Goal: Task Accomplishment & Management: Manage account settings

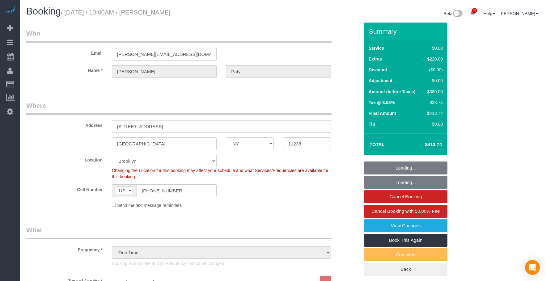
select select "NY"
select select "1"
select select "number:89"
select select "number:90"
select select "number:15"
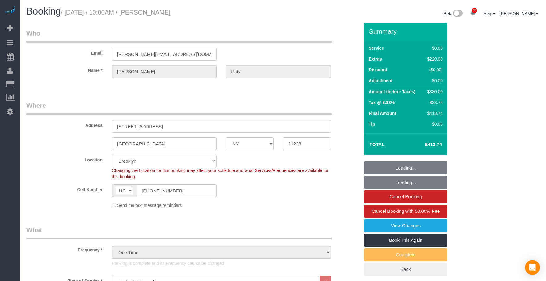
select select "number:5"
select select "spot6"
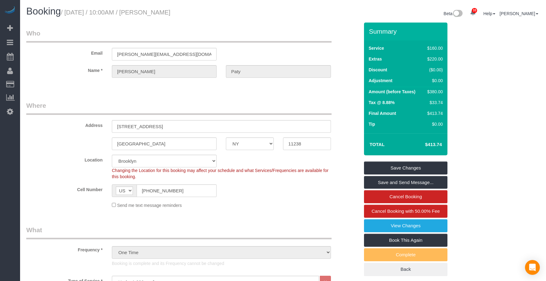
select select "1"
select select "object:1790"
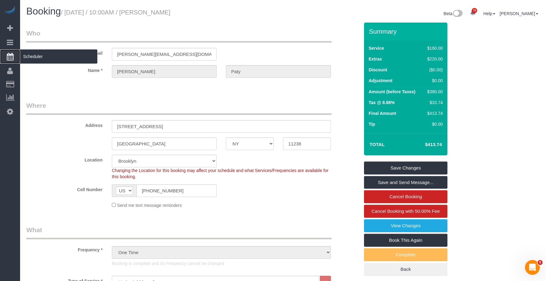
click at [48, 59] on span "Scheduler" at bounding box center [58, 56] width 77 height 14
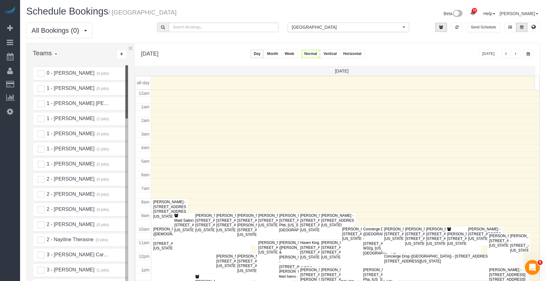
scroll to position [82, 0]
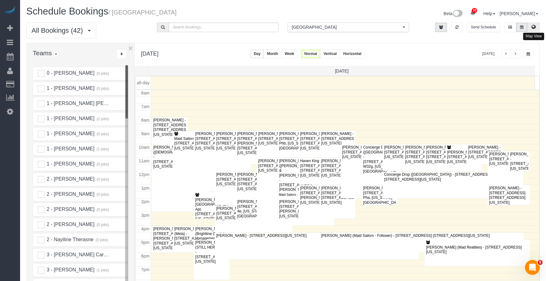
click at [533, 26] on icon at bounding box center [533, 27] width 4 height 4
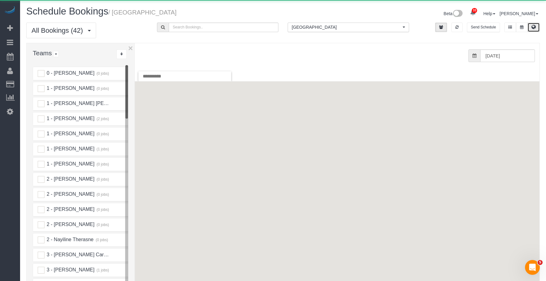
click at [314, 27] on span "[GEOGRAPHIC_DATA]" at bounding box center [346, 27] width 109 height 6
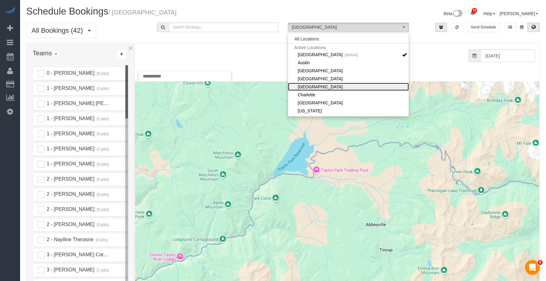
click at [306, 86] on link "[GEOGRAPHIC_DATA]" at bounding box center [348, 87] width 121 height 8
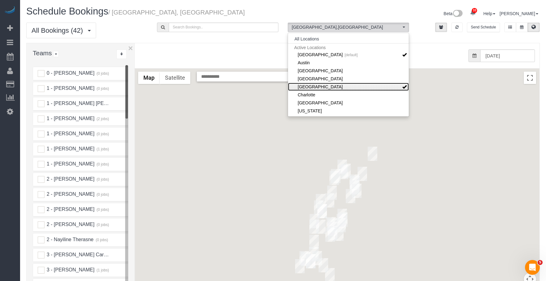
scroll to position [62, 0]
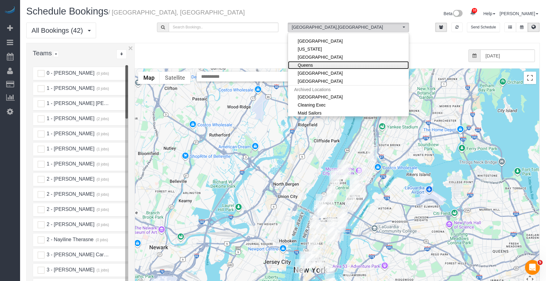
click at [312, 65] on link "Queens" at bounding box center [348, 65] width 121 height 8
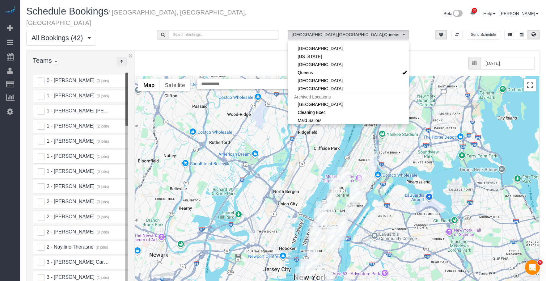
click at [123, 57] on button "..." at bounding box center [121, 62] width 10 height 10
click at [133, 77] on link "A-Z" at bounding box center [141, 81] width 49 height 8
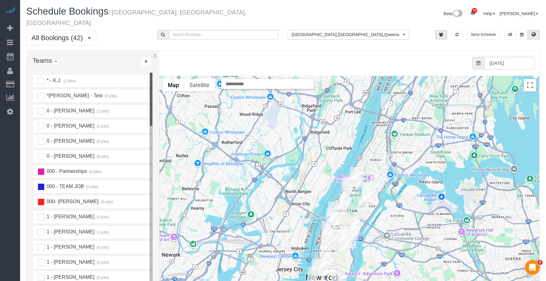
drag, startPoint x: 134, startPoint y: 61, endPoint x: 161, endPoint y: 64, distance: 26.4
click at [161, 64] on div "× Teams All Teams All Active Teams Active Teams For Location(s) Rating A-Z * - …" at bounding box center [282, 189] width 513 height 279
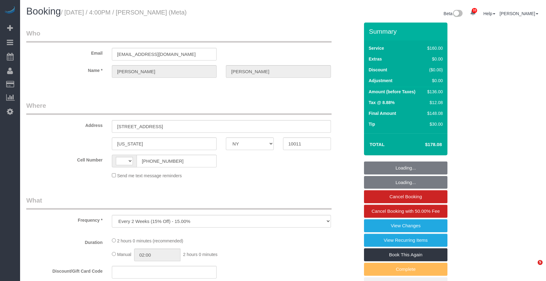
select select "NY"
drag, startPoint x: 0, startPoint y: 0, endPoint x: 303, endPoint y: 70, distance: 311.0
select select "number:89"
select select "number:90"
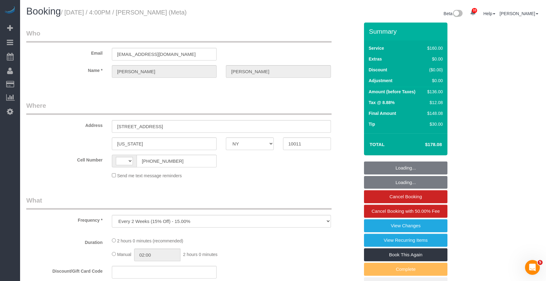
select select "number:15"
select select "number:7"
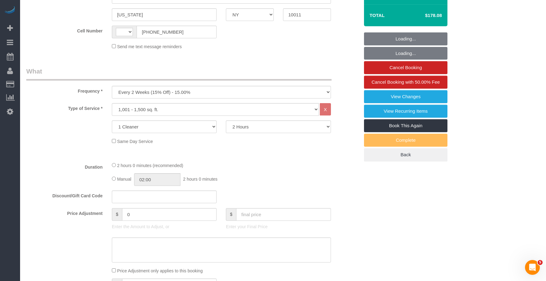
select select "string:US"
select select "spot1"
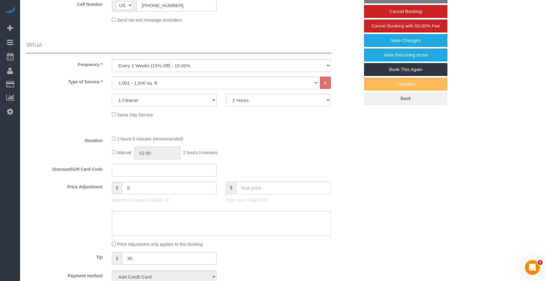
select select "object:1049"
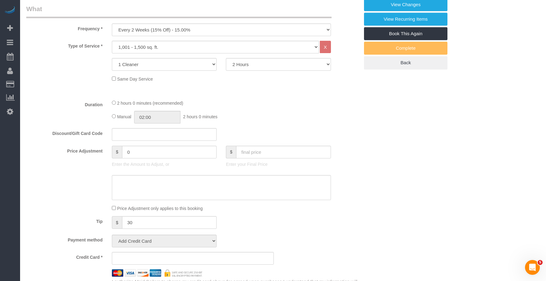
select select "string:stripe-pm_1OIdQF4VGloSiKo7VdHbKphS"
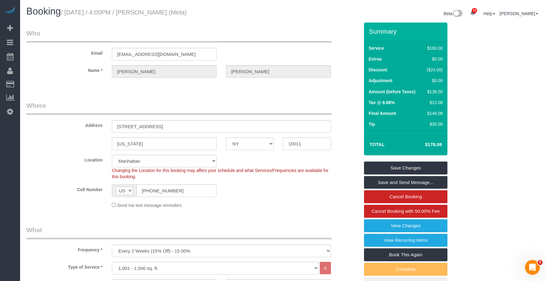
drag, startPoint x: 147, startPoint y: 13, endPoint x: 192, endPoint y: 12, distance: 45.4
click at [187, 12] on small "/ October 03, 2025 / 4:00PM / Robin Shanholtz (Meta)" at bounding box center [124, 12] width 126 height 7
copy small "Robin Shanholtz"
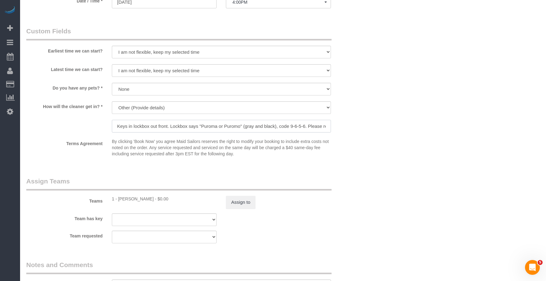
scroll to position [0, 44]
drag, startPoint x: 114, startPoint y: 124, endPoint x: 442, endPoint y: 128, distance: 327.7
drag, startPoint x: 509, startPoint y: 127, endPoint x: 461, endPoint y: 138, distance: 49.8
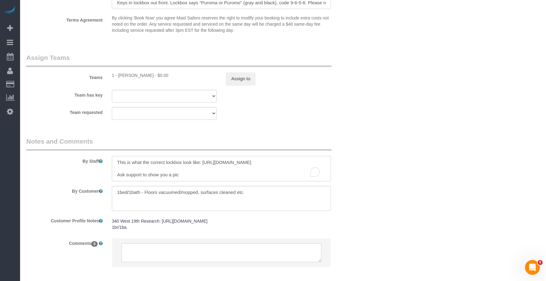
scroll to position [6, 0]
drag, startPoint x: 185, startPoint y: 166, endPoint x: 284, endPoint y: 163, distance: 98.6
click at [284, 163] on textarea "To enrich screen reader interactions, please activate Accessibility in Grammarl…" at bounding box center [221, 168] width 219 height 25
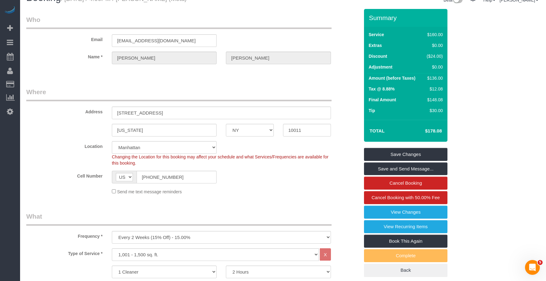
scroll to position [0, 0]
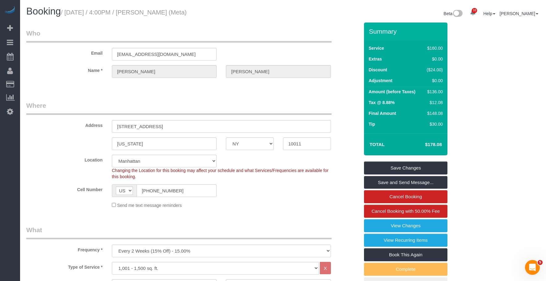
drag, startPoint x: 67, startPoint y: 13, endPoint x: 223, endPoint y: 13, distance: 156.0
click at [223, 13] on h1 "Booking / October 03, 2025 / 4:00PM / Robin Shanholtz (Meta)" at bounding box center [152, 11] width 252 height 11
copy small "October 03, 2025 / 4:00PM / Robin Shanholtz (Meta)"
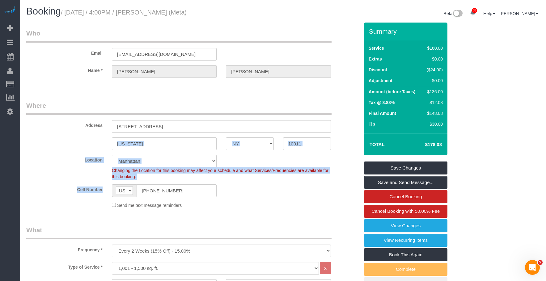
drag, startPoint x: 182, startPoint y: 197, endPoint x: 112, endPoint y: 186, distance: 70.7
click at [112, 186] on sui-booking-location "Location Manhattan Austin Boston Bronx Brooklyn Charlotte Denver New Jersey Por…" at bounding box center [192, 182] width 333 height 54
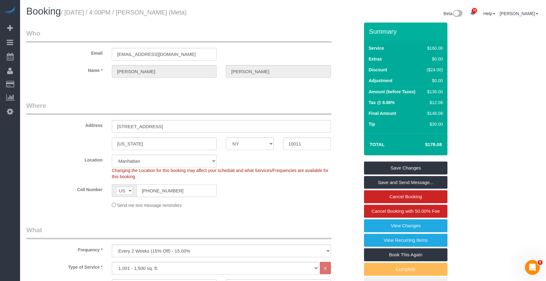
drag, startPoint x: 189, startPoint y: 186, endPoint x: 148, endPoint y: 192, distance: 42.1
click at [148, 192] on input "(630) 638-9340" at bounding box center [177, 190] width 80 height 13
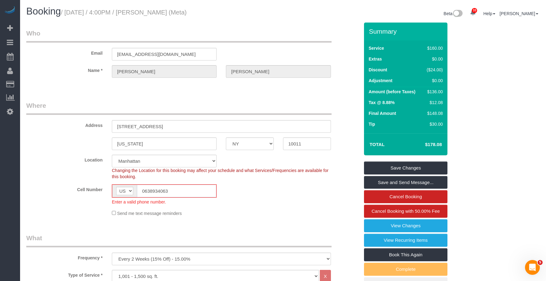
type input "0638934063"
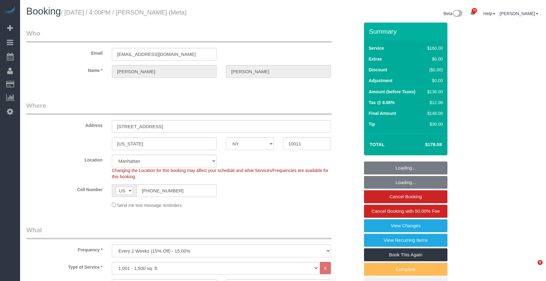
select select "NY"
select select "spot1"
select select "number:89"
select select "number:90"
select select "number:15"
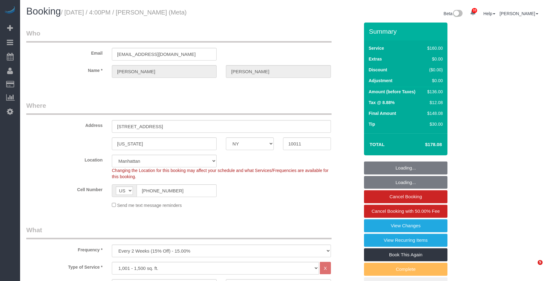
select select "number:7"
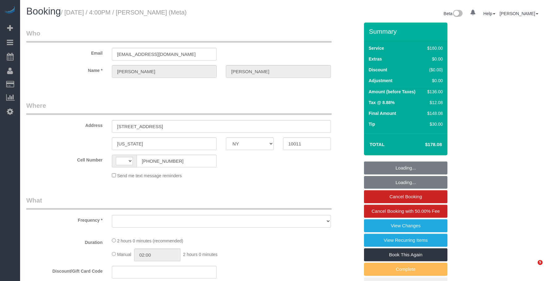
select select "NY"
click at [250, 15] on h1 "Booking / October 03, 2025 / 4:00PM / Robin Shanholtz (Meta)" at bounding box center [152, 11] width 252 height 11
select select "object:565"
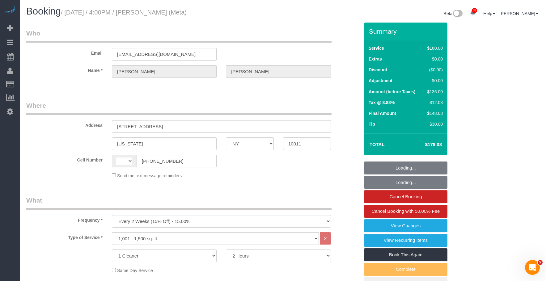
select select "string:US"
select select "string:stripe-pm_1OIdQF4VGloSiKo7VdHbKphS"
select select "spot1"
select select "number:89"
select select "number:90"
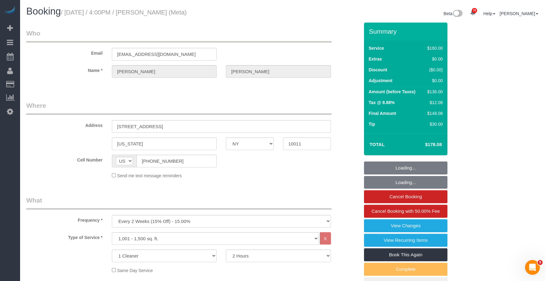
select select "number:15"
select select "number:7"
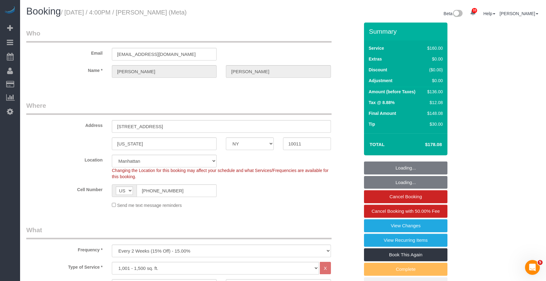
select select "object:1432"
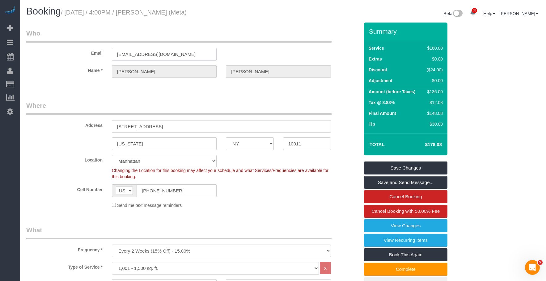
drag, startPoint x: 177, startPoint y: 55, endPoint x: 40, endPoint y: 48, distance: 137.0
click at [40, 48] on div "Email robinshanholtz95@gmail.com" at bounding box center [193, 45] width 342 height 32
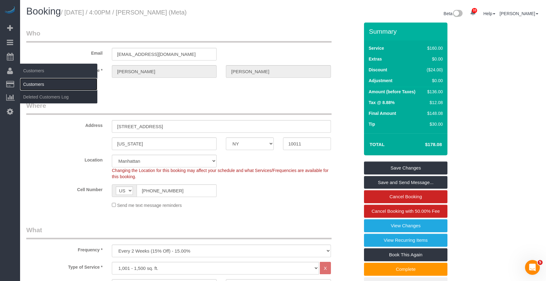
click at [31, 79] on link "Customers" at bounding box center [58, 84] width 77 height 12
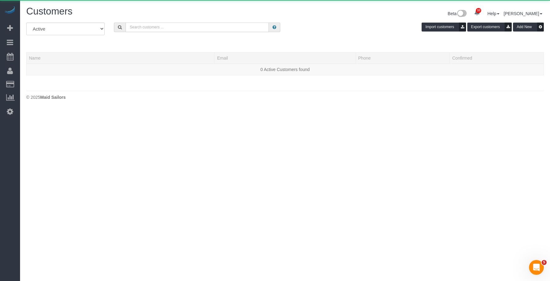
click at [175, 30] on input "text" at bounding box center [197, 28] width 143 height 10
paste input "robinshanholtz95@gmail.com"
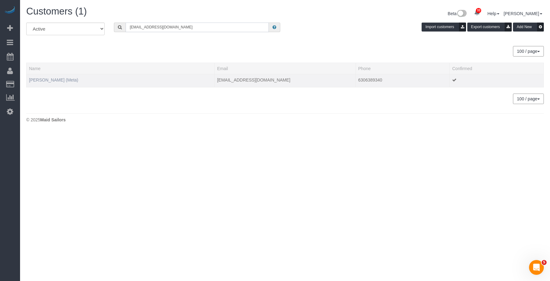
type input "robinshanholtz95@gmail.com"
click at [46, 78] on link "Robin Shanholtz (Meta)" at bounding box center [53, 80] width 49 height 5
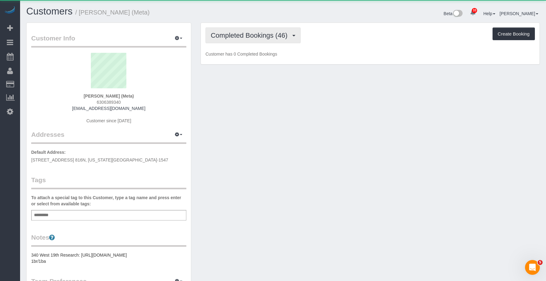
click at [249, 37] on span "Completed Bookings (46)" at bounding box center [251, 36] width 80 height 8
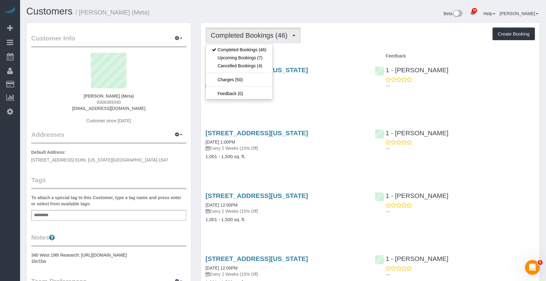
click at [365, 37] on div "Completed Bookings (46) Completed Bookings (46) Upcoming Bookings (7) Cancelled…" at bounding box center [369, 35] width 329 height 16
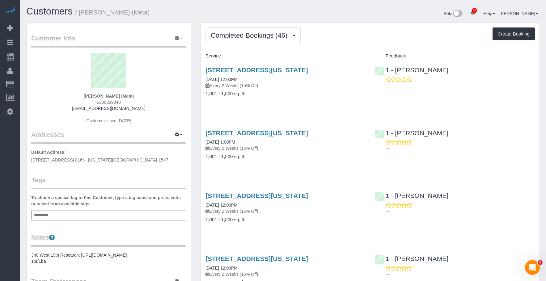
click at [311, 98] on div "340 W 19th Street Apt 14, New York, NY 10011 09/04/2025 12:00PM Every 2 Weeks (…" at bounding box center [285, 85] width 169 height 48
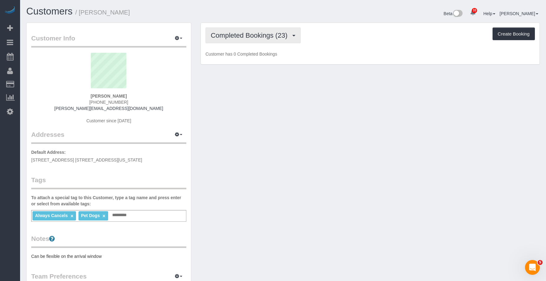
click at [244, 36] on span "Completed Bookings (23)" at bounding box center [251, 36] width 80 height 8
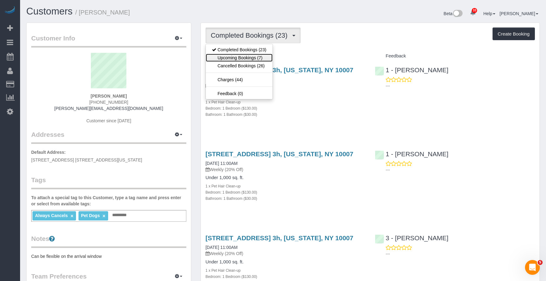
click at [246, 58] on link "Upcoming Bookings (7)" at bounding box center [239, 58] width 67 height 8
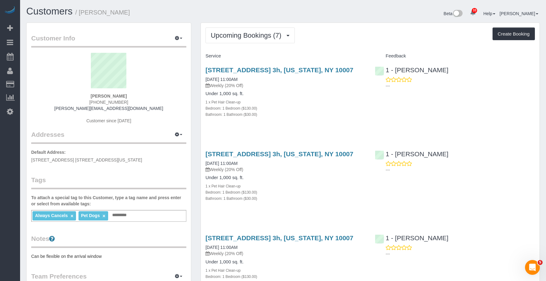
click at [301, 103] on div "1 x Pet Hair Clean-up" at bounding box center [285, 102] width 160 height 6
click at [303, 99] on div "1 x Pet Hair Clean-up" at bounding box center [285, 102] width 160 height 6
drag, startPoint x: 383, startPoint y: 37, endPoint x: 544, endPoint y: 149, distance: 195.9
click at [384, 37] on div "Upcoming Bookings (7) Completed Bookings (23) Upcoming Bookings (7) Cancelled B…" at bounding box center [369, 35] width 329 height 16
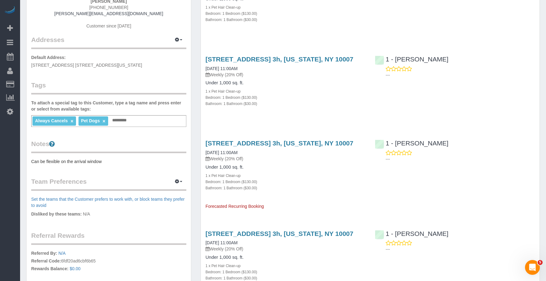
scroll to position [124, 0]
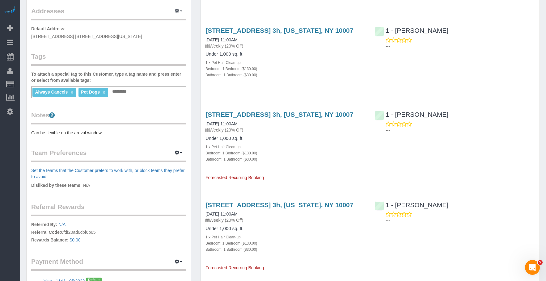
click at [349, 175] on div "[STREET_ADDRESS] 3h, [US_STATE], NY 10007 [DATE] 11:00AM Weekly (20% Off) Under…" at bounding box center [285, 143] width 169 height 75
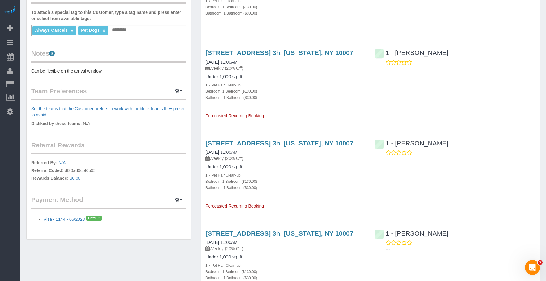
click at [282, 93] on div "Bedroom: 1 Bedroom ($130.00)" at bounding box center [285, 91] width 160 height 6
click at [333, 111] on div "[STREET_ADDRESS] 3h, [US_STATE], NY 10007 [DATE] 11:00AM Weekly (20% Off) Under…" at bounding box center [285, 81] width 169 height 75
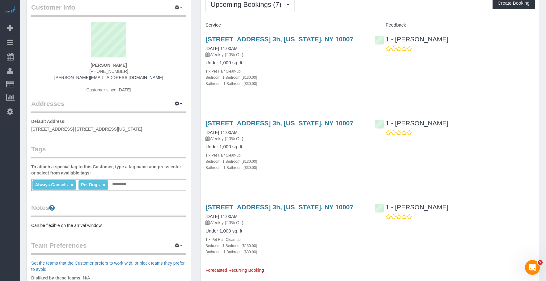
scroll to position [0, 0]
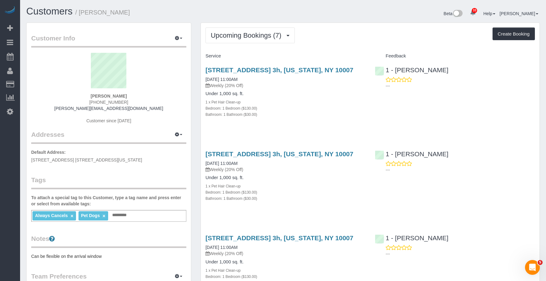
click at [286, 95] on h4 "Under 1,000 sq. ft." at bounding box center [285, 93] width 160 height 5
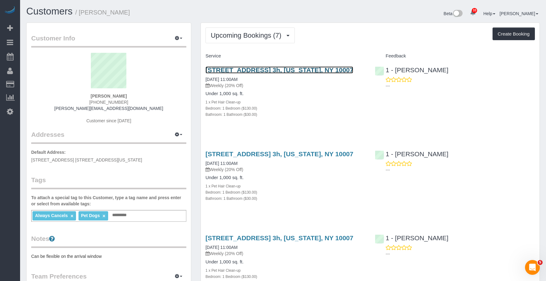
click at [241, 70] on link "[STREET_ADDRESS] 3h, [US_STATE], NY 10007" at bounding box center [279, 69] width 148 height 7
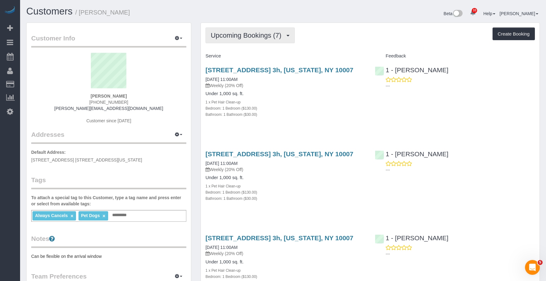
click at [235, 31] on button "Upcoming Bookings (7)" at bounding box center [249, 35] width 89 height 16
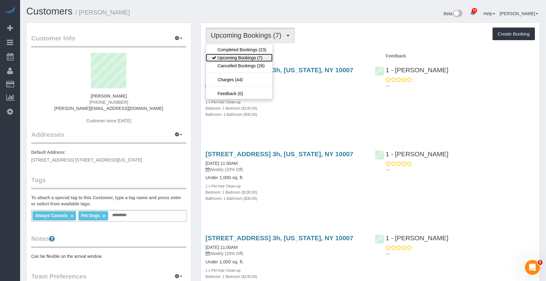
click at [233, 57] on link "Upcoming Bookings (7)" at bounding box center [239, 58] width 67 height 8
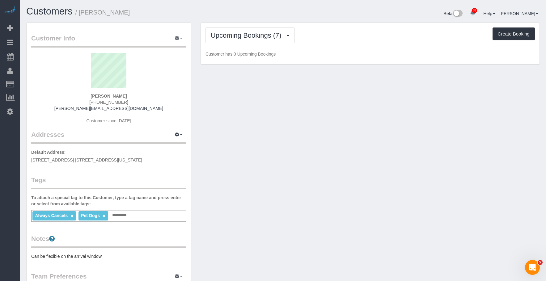
click at [325, 27] on div "Upcoming Bookings (7) Completed Bookings (23) Upcoming Bookings (7) Cancelled B…" at bounding box center [369, 35] width 329 height 16
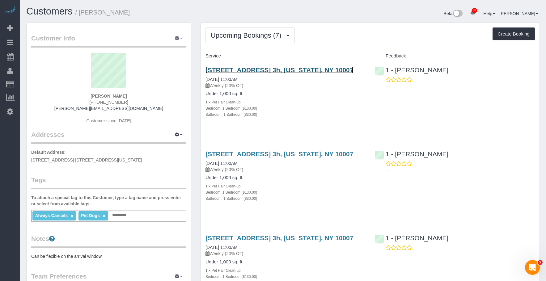
click at [261, 69] on link "275 Greenwich Street, Apt. 3h, New York, NY 10007" at bounding box center [279, 69] width 148 height 7
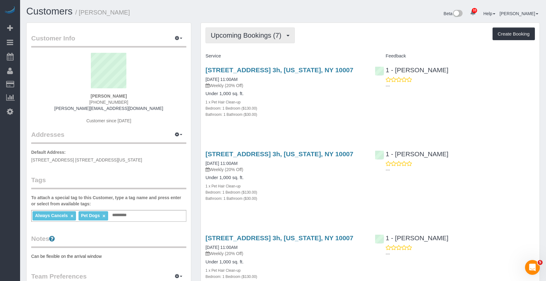
click at [252, 35] on span "Upcoming Bookings (7)" at bounding box center [248, 36] width 74 height 8
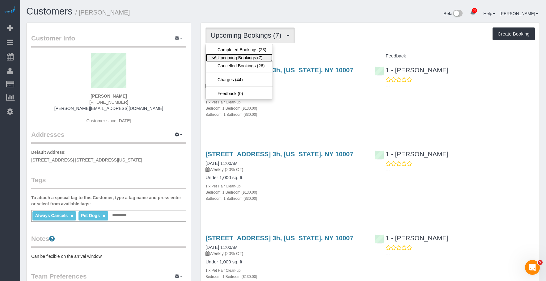
click at [242, 56] on link "Upcoming Bookings (7)" at bounding box center [239, 58] width 67 height 8
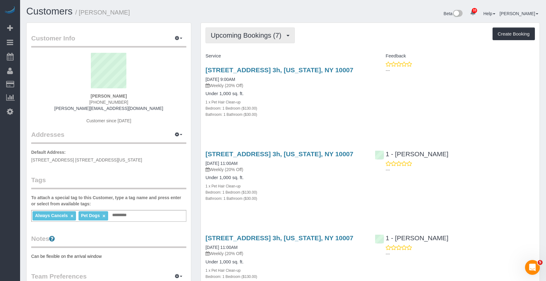
drag, startPoint x: 260, startPoint y: 12, endPoint x: 284, endPoint y: 34, distance: 32.6
click at [260, 12] on h1 "Customers / Benjamin Israel" at bounding box center [152, 11] width 252 height 11
click at [286, 95] on h4 "Under 1,000 sq. ft." at bounding box center [285, 93] width 160 height 5
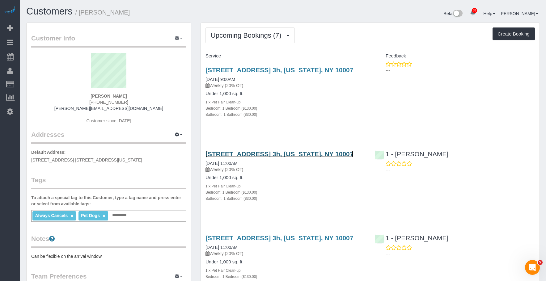
click at [301, 154] on link "275 Greenwich Street, Apt. 3h, New York, NY 10007" at bounding box center [279, 153] width 148 height 7
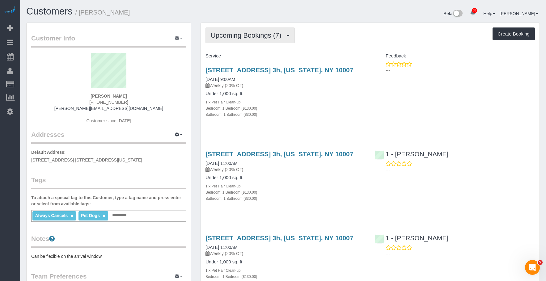
click at [245, 32] on span "Upcoming Bookings (7)" at bounding box center [248, 36] width 74 height 8
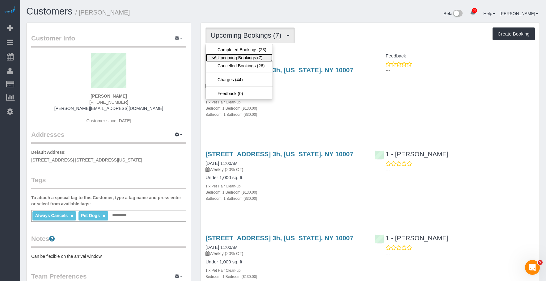
drag, startPoint x: 236, startPoint y: 58, endPoint x: 249, endPoint y: 66, distance: 15.2
click at [236, 58] on link "Upcoming Bookings (7)" at bounding box center [239, 58] width 67 height 8
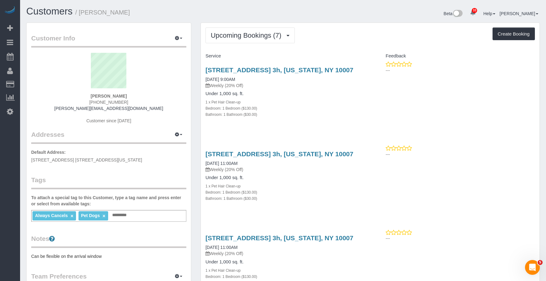
click at [316, 101] on div "1 x Pet Hair Clean-up" at bounding box center [285, 102] width 160 height 6
click at [307, 154] on link "275 Greenwich Street, Apt. 3h, New York, NY 10007" at bounding box center [279, 153] width 148 height 7
drag, startPoint x: 225, startPoint y: 32, endPoint x: 230, endPoint y: 60, distance: 28.8
click at [225, 32] on span "Upcoming Bookings (7)" at bounding box center [248, 36] width 74 height 8
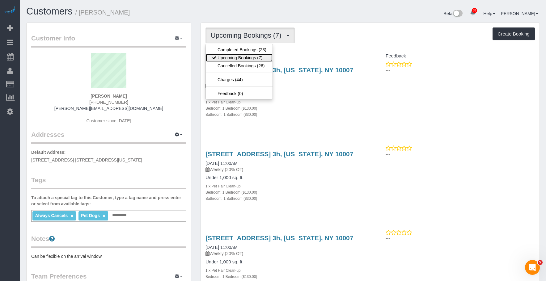
click at [233, 57] on link "Upcoming Bookings (7)" at bounding box center [239, 58] width 67 height 8
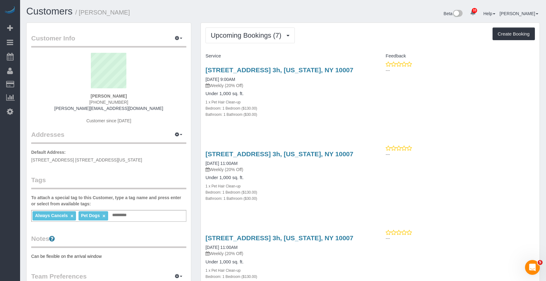
click at [334, 101] on div "1 x Pet Hair Clean-up" at bounding box center [285, 102] width 160 height 6
click at [330, 99] on div "Under 1,000 sq. ft. 1 x Pet Hair Clean-up Bedroom: 1 Bedroom ($130.00) Bathroom…" at bounding box center [285, 104] width 160 height 26
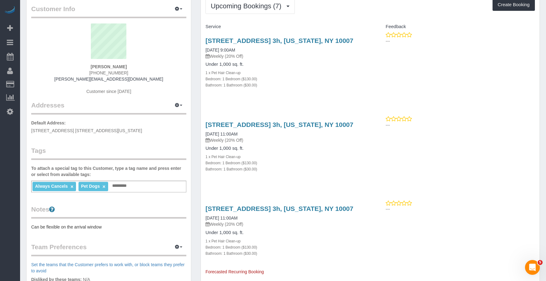
scroll to position [93, 0]
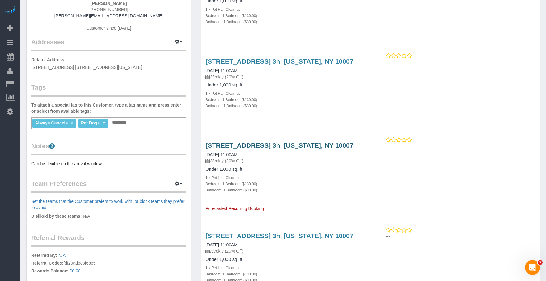
drag, startPoint x: 303, startPoint y: 177, endPoint x: 317, endPoint y: 148, distance: 32.2
click at [303, 175] on div "1 x Pet Hair Clean-up" at bounding box center [285, 177] width 160 height 6
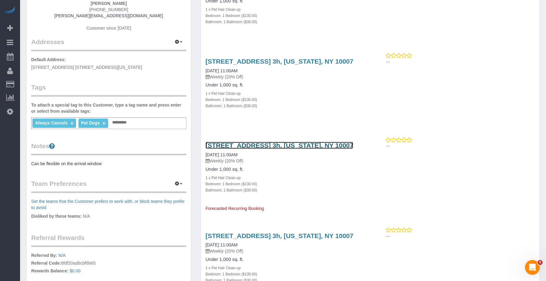
click at [319, 146] on link "275 Greenwich Street, Apt. 3h, New York, NY 10007" at bounding box center [279, 145] width 148 height 7
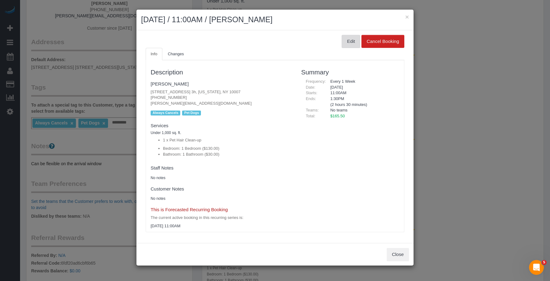
click at [351, 43] on button "Edit" at bounding box center [351, 41] width 19 height 13
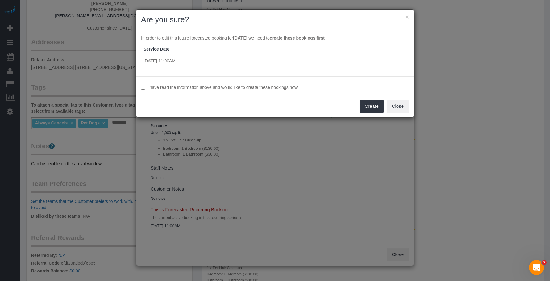
click at [212, 87] on label "I have read the information above and would like to create these bookings now." at bounding box center [275, 87] width 268 height 6
click at [364, 107] on button "Create" at bounding box center [372, 106] width 24 height 13
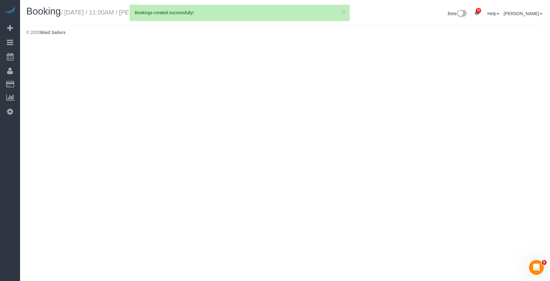
select select "NY"
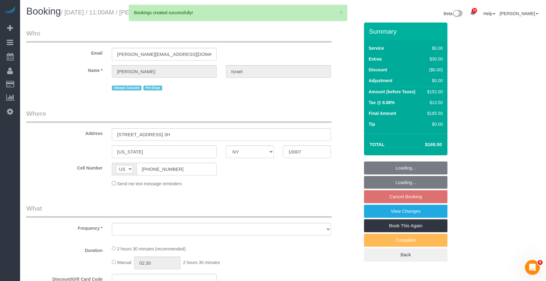
select select "object:8426"
select select "1"
select select "spot14"
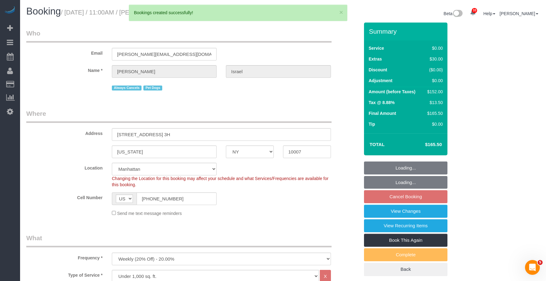
click at [269, 110] on legend "Where" at bounding box center [178, 116] width 305 height 14
select select "number:89"
select select "number:90"
select select "number:13"
select select "number:6"
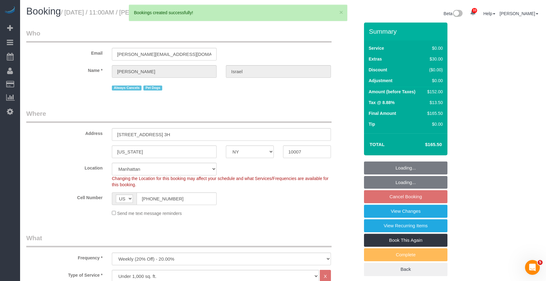
select select "1"
select select "object:9104"
select select "string:stripe-pm_1QEtfF4VGloSiKo765AopLp7"
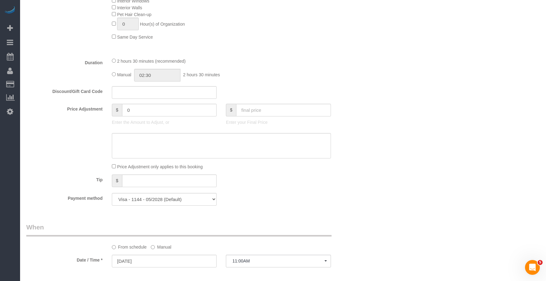
scroll to position [587, 0]
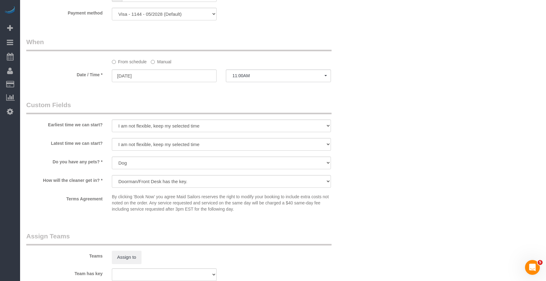
click at [162, 61] on label "Manual" at bounding box center [161, 61] width 20 height 8
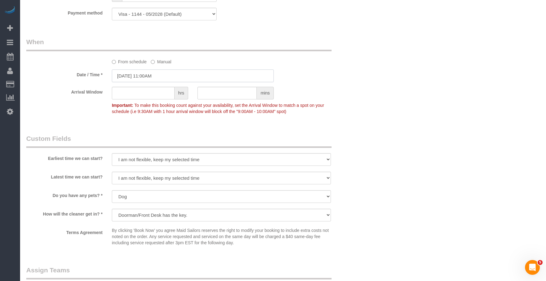
click at [181, 69] on input "10/31/2025 11:00AM" at bounding box center [193, 75] width 162 height 13
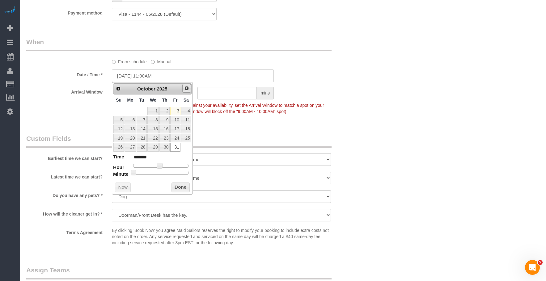
click at [189, 88] on span "Next" at bounding box center [186, 88] width 5 height 5
click at [187, 112] on link "1" at bounding box center [186, 111] width 10 height 8
type input "[DATE] 11:00AM"
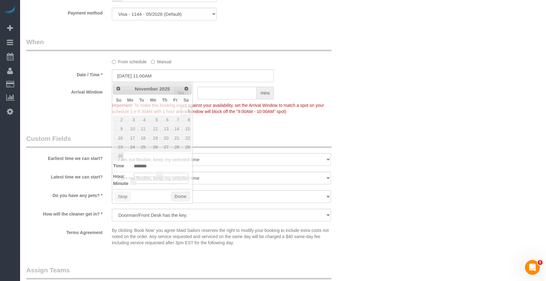
drag, startPoint x: 418, startPoint y: 85, endPoint x: 440, endPoint y: 97, distance: 25.3
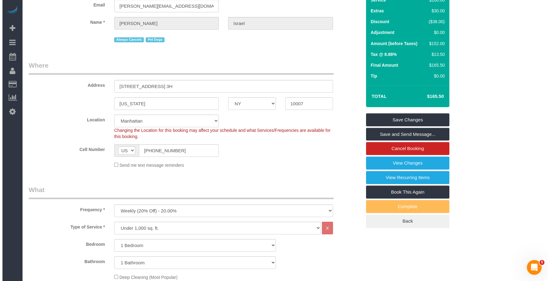
scroll to position [0, 0]
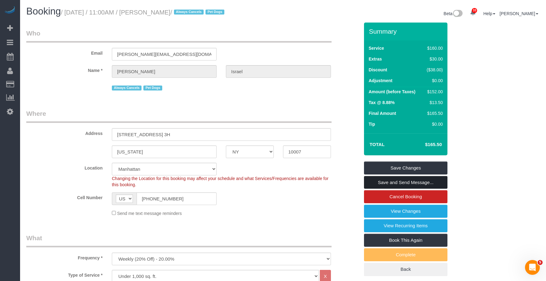
click at [418, 183] on link "Save and Send Message..." at bounding box center [405, 182] width 83 height 13
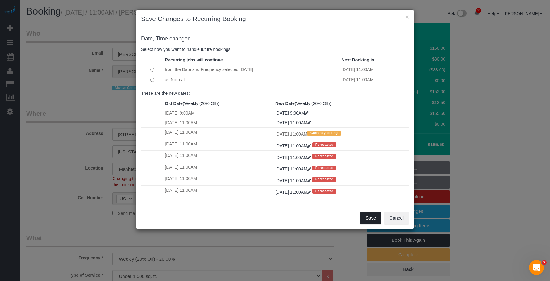
click at [373, 219] on button "Save" at bounding box center [370, 218] width 21 height 13
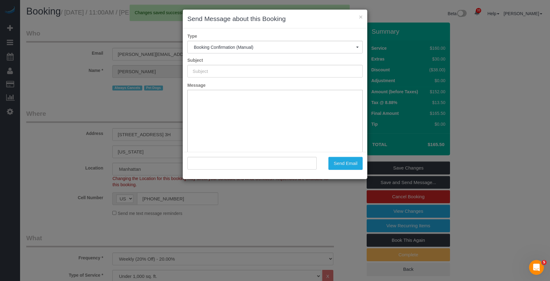
type input "Cleaning Confirmed for 11/01/2025 at 11:00am"
type input ""Benjamin Israel" <benjamin.a.israel@gmail.com>"
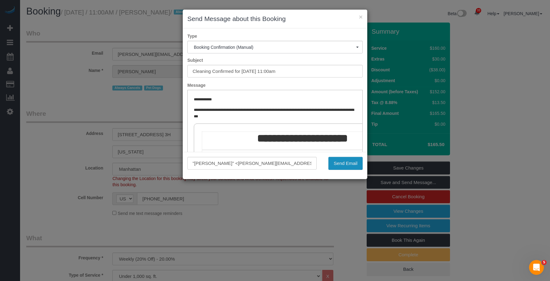
click at [346, 164] on button "Send Email" at bounding box center [346, 163] width 34 height 13
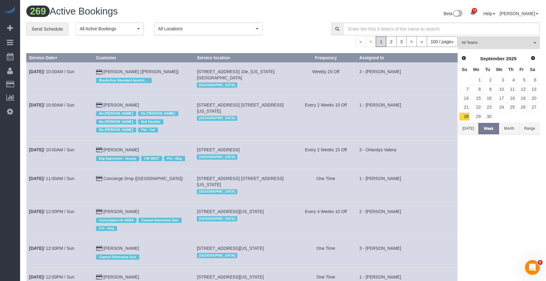
drag, startPoint x: 95, startPoint y: 43, endPoint x: 91, endPoint y: 42, distance: 3.6
click at [94, 43] on div "« < 1 2 3 > » 100 / page 10 / page 20 / page 30 / page 40 / page 50 / page 100 …" at bounding box center [241, 41] width 431 height 11
click at [59, 29] on link "Send Schedule" at bounding box center [47, 29] width 42 height 13
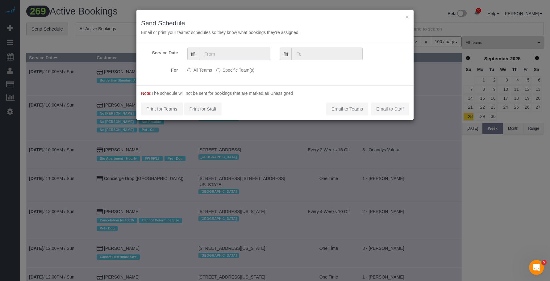
click at [241, 54] on input "text" at bounding box center [234, 54] width 71 height 13
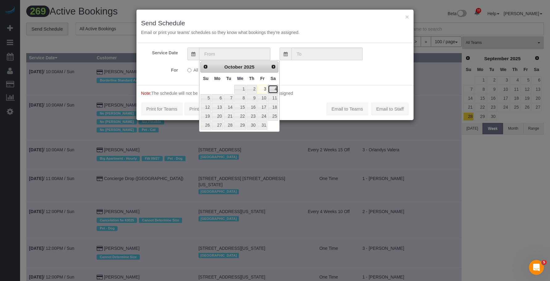
click at [278, 89] on link "4" at bounding box center [273, 89] width 10 height 8
type input "[DATE]"
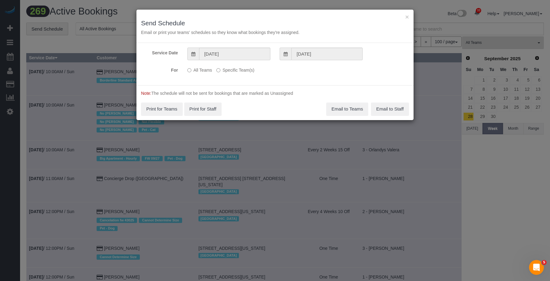
click at [250, 70] on label "Specific Team(s)" at bounding box center [235, 69] width 38 height 8
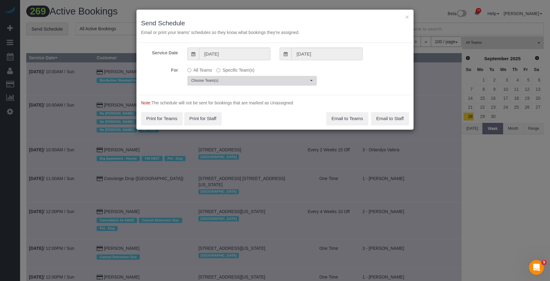
click at [275, 82] on span "Choose Team(s)" at bounding box center [249, 80] width 117 height 5
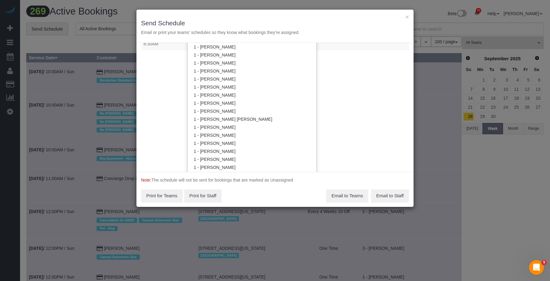
scroll to position [156, 0]
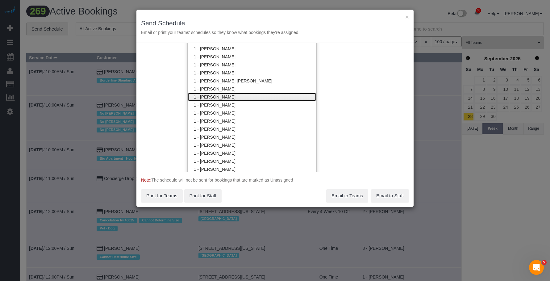
click at [239, 97] on link "1 - [PERSON_NAME]" at bounding box center [252, 97] width 129 height 8
click at [305, 15] on div "× Send Schedule Email or print your teams' schedules so they know what bookings…" at bounding box center [275, 26] width 277 height 33
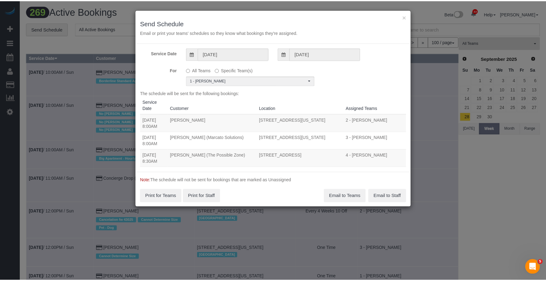
scroll to position [0, 0]
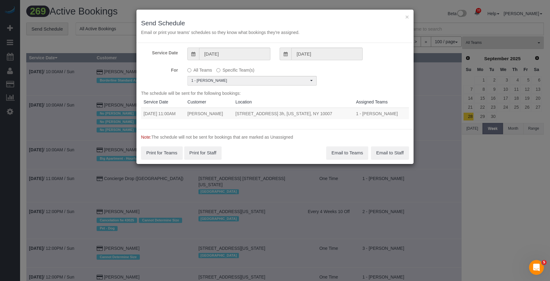
click at [545, 141] on div "× Send Schedule Email or print your teams' schedules so they know what bookings…" at bounding box center [275, 140] width 550 height 281
drag, startPoint x: 407, startPoint y: 15, endPoint x: 387, endPoint y: 10, distance: 20.7
click at [407, 15] on button "×" at bounding box center [408, 17] width 4 height 6
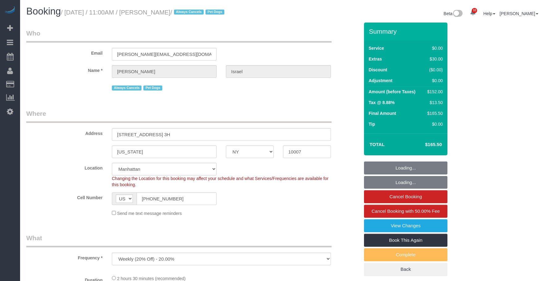
select select "NY"
select select "number:89"
select select "number:90"
select select "number:13"
select select "number:6"
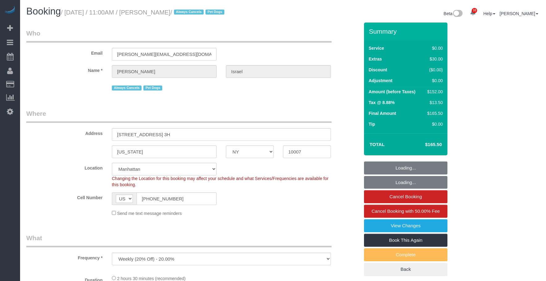
select select "object:982"
select select "spot1"
select select "1"
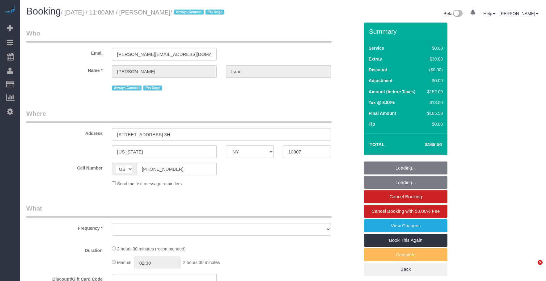
select select "NY"
drag, startPoint x: 272, startPoint y: 24, endPoint x: 270, endPoint y: 32, distance: 8.0
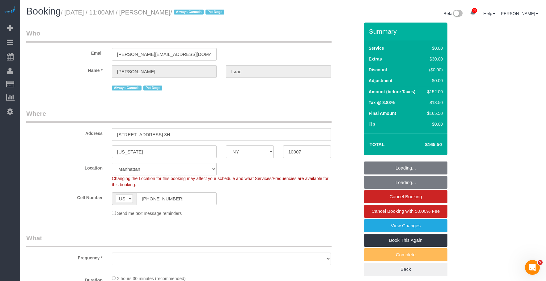
select select "object:829"
select select "string:stripe-pm_1QEtfF4VGloSiKo765AopLp7"
select select "spot1"
select select "number:89"
select select "number:90"
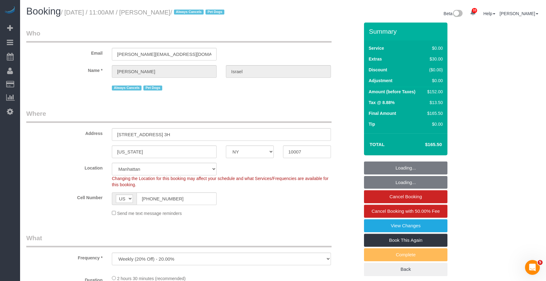
select select "number:13"
select select "number:6"
select select "object:1087"
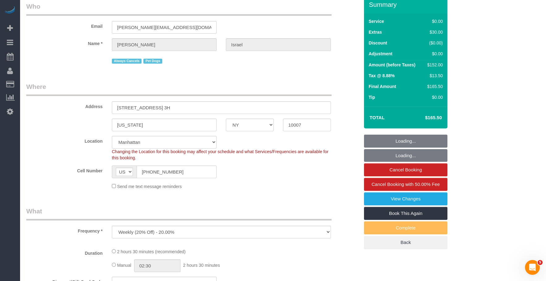
select select "1"
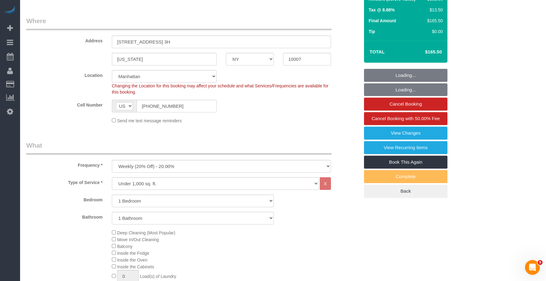
select select "1"
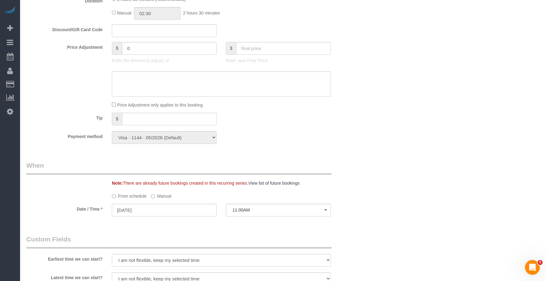
scroll to position [525, 0]
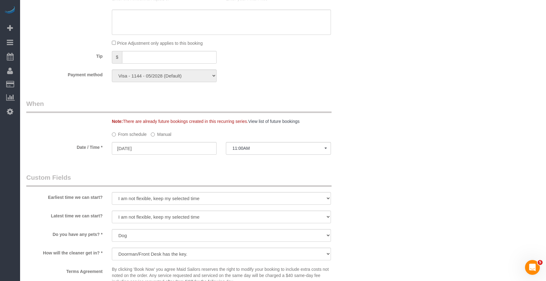
click at [162, 136] on label "Manual" at bounding box center [161, 133] width 20 height 8
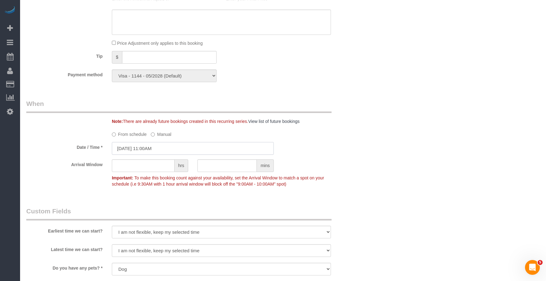
click at [168, 148] on input "10/04/2025 11:00AM" at bounding box center [193, 148] width 162 height 13
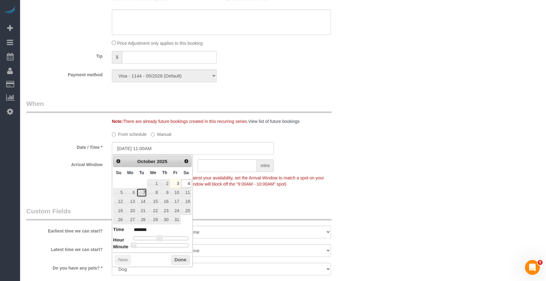
click at [143, 193] on link "7" at bounding box center [142, 192] width 10 height 8
type input "10/07/2025 10:00AM"
type input "*******"
type input "10/07/2025 9:00AM"
type input "******"
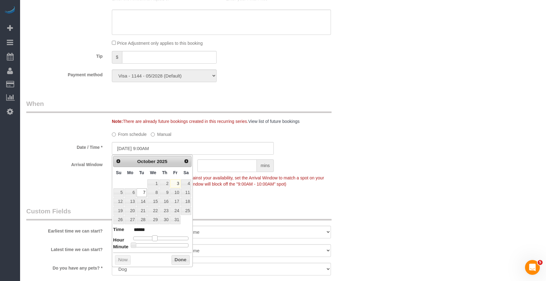
drag, startPoint x: 158, startPoint y: 239, endPoint x: 153, endPoint y: 241, distance: 4.9
click at [153, 241] on span at bounding box center [155, 238] width 6 height 6
click at [390, 135] on div "Who Email benjamin.a.israel@gmail.com Name * Benjamin Israel Always Cancels Pet…" at bounding box center [282, 34] width 513 height 1072
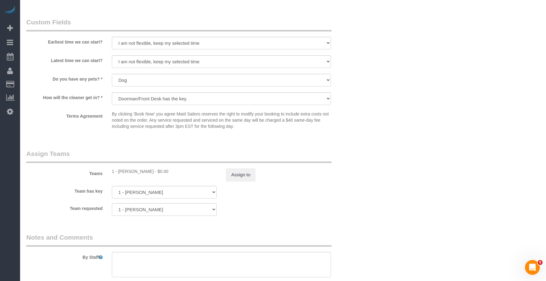
scroll to position [772, 0]
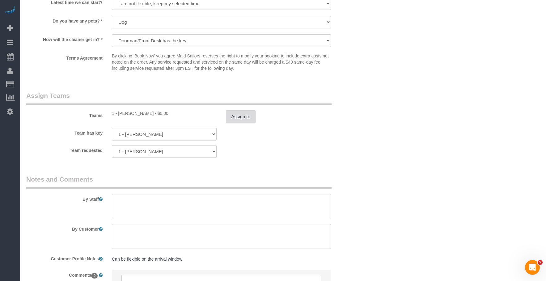
click at [248, 119] on button "Assign to" at bounding box center [241, 116] width 30 height 13
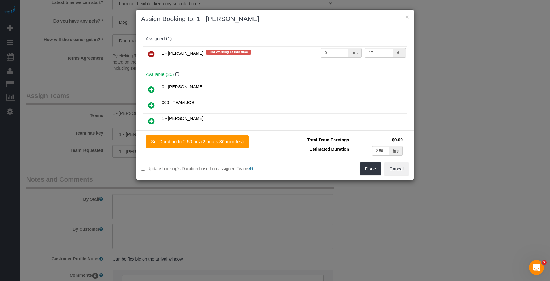
click at [153, 53] on icon at bounding box center [151, 53] width 6 height 7
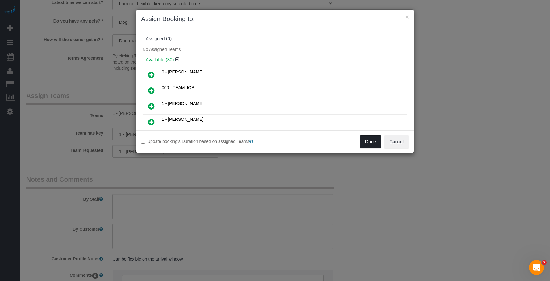
click at [364, 142] on button "Done" at bounding box center [371, 141] width 22 height 13
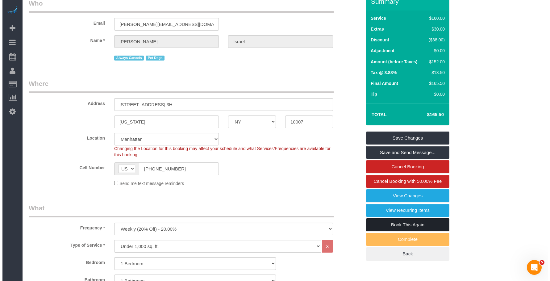
scroll to position [0, 0]
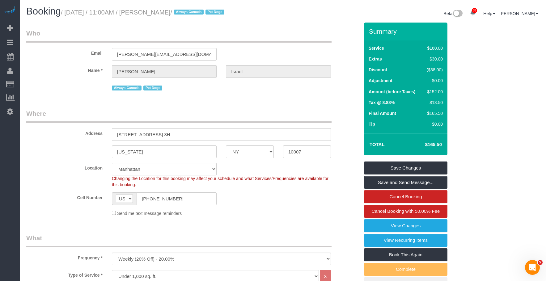
click at [420, 180] on link "Save and Send Message..." at bounding box center [405, 182] width 83 height 13
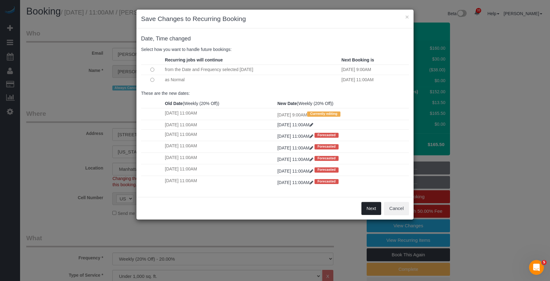
click at [368, 208] on button "Next" at bounding box center [372, 208] width 20 height 13
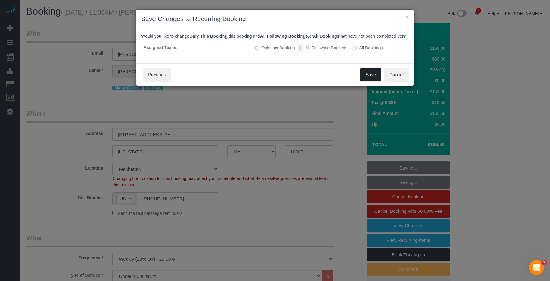
click at [373, 81] on button "Save" at bounding box center [370, 74] width 21 height 13
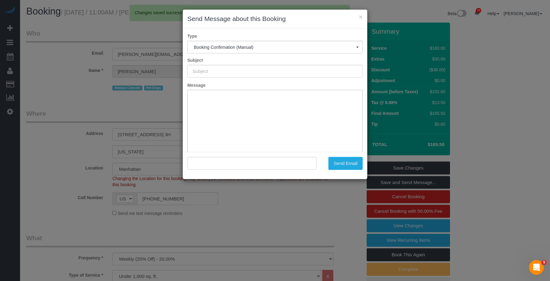
type input "Cleaning Confirmed for 10/07/2025 at 9:00am"
type input ""Benjamin Israel" <benjamin.a.israel@gmail.com>"
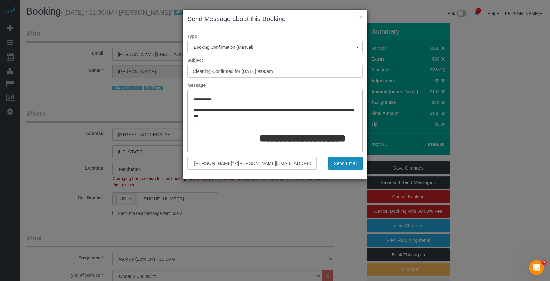
click at [347, 162] on button "Send Email" at bounding box center [346, 163] width 34 height 13
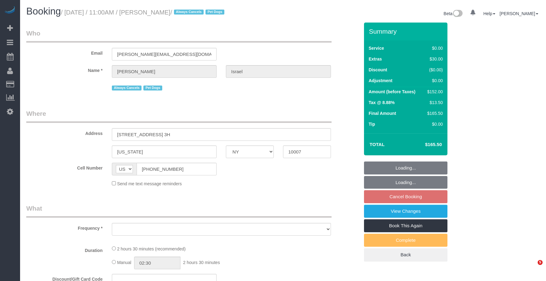
select select "NY"
select select "1"
select select "number:89"
select select "number:90"
select select "number:13"
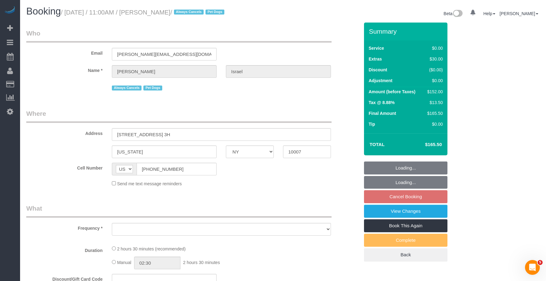
select select "number:6"
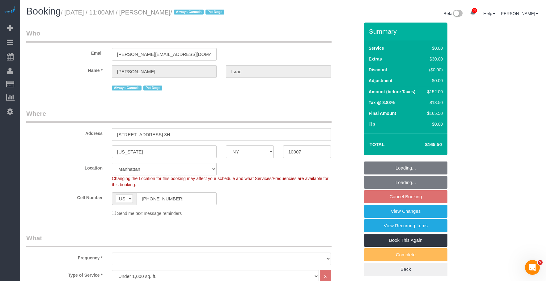
select select "string:stripe-pm_1QEtfF4VGloSiKo765AopLp7"
select select "object:1071"
select select "spot4"
select select "1"
select select "object:1499"
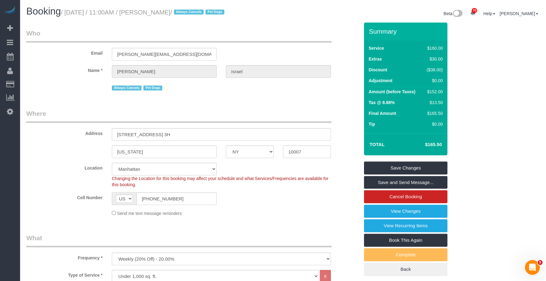
drag, startPoint x: 264, startPoint y: 113, endPoint x: 268, endPoint y: 116, distance: 4.4
click at [264, 113] on legend "Where" at bounding box center [178, 116] width 305 height 14
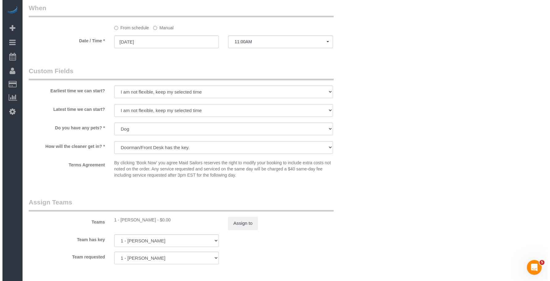
scroll to position [649, 0]
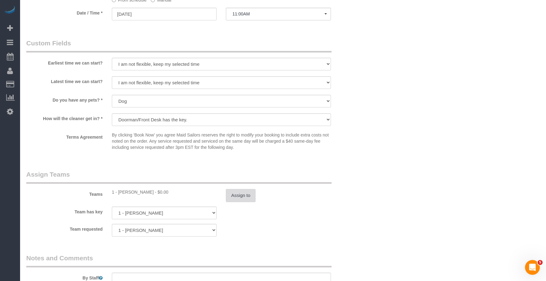
click at [242, 192] on button "Assign to" at bounding box center [241, 195] width 30 height 13
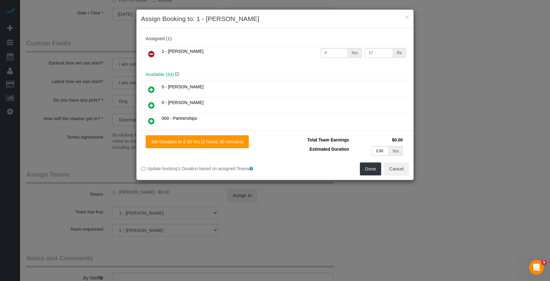
drag, startPoint x: 153, startPoint y: 52, endPoint x: 158, endPoint y: 59, distance: 8.4
click at [153, 53] on icon at bounding box center [151, 53] width 6 height 7
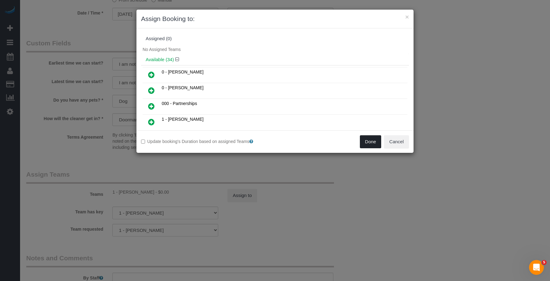
click at [369, 144] on button "Done" at bounding box center [371, 141] width 22 height 13
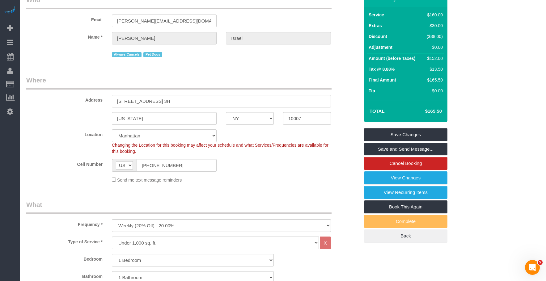
scroll to position [0, 0]
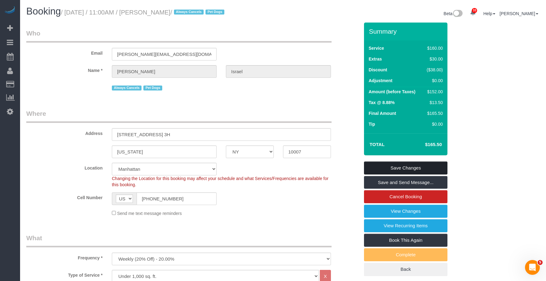
click at [422, 169] on link "Save Changes" at bounding box center [405, 168] width 83 height 13
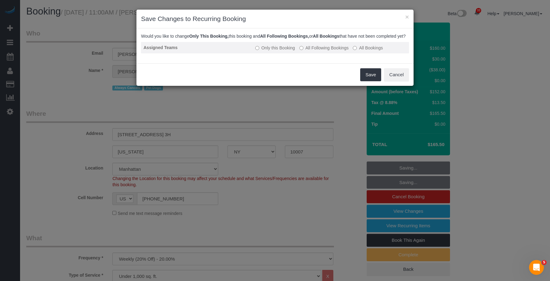
click at [320, 51] on label "All Following Bookings" at bounding box center [324, 48] width 49 height 6
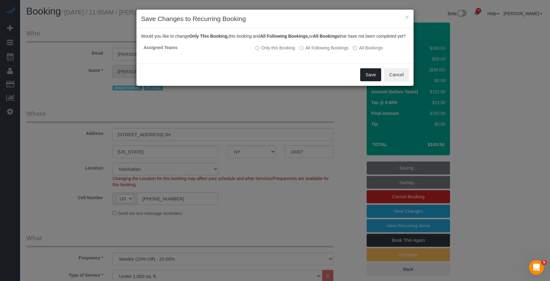
click at [372, 81] on button "Save" at bounding box center [370, 74] width 21 height 13
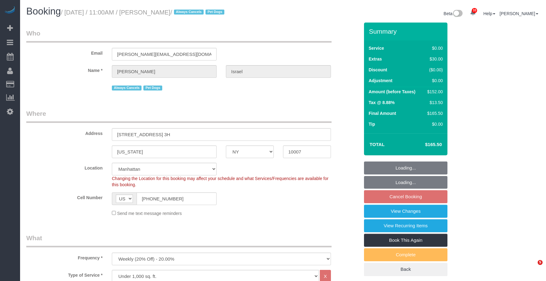
select select "NY"
select select "1"
select select "spot4"
select select "number:89"
select select "number:90"
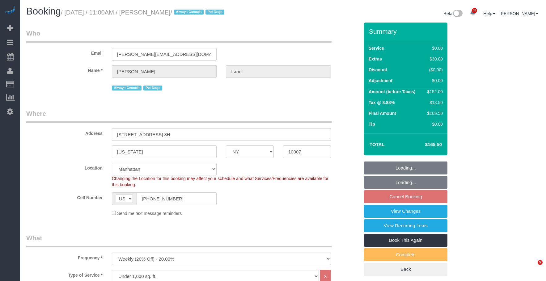
select select "number:13"
select select "number:6"
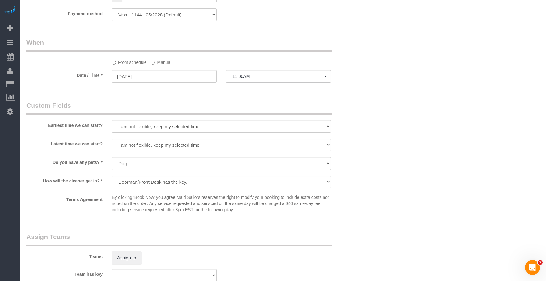
scroll to position [618, 0]
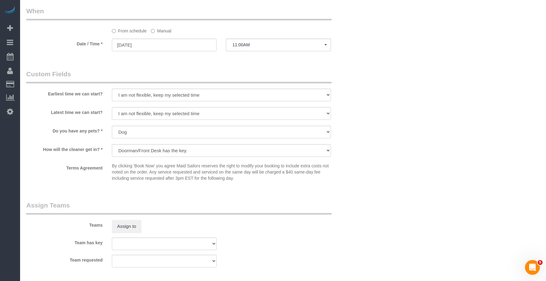
click at [166, 31] on label "Manual" at bounding box center [161, 30] width 20 height 8
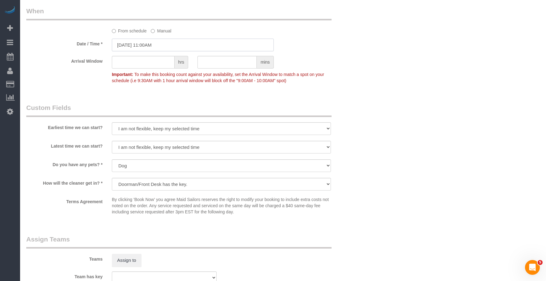
click at [186, 46] on input "[DATE] 11:00AM" at bounding box center [193, 45] width 162 height 13
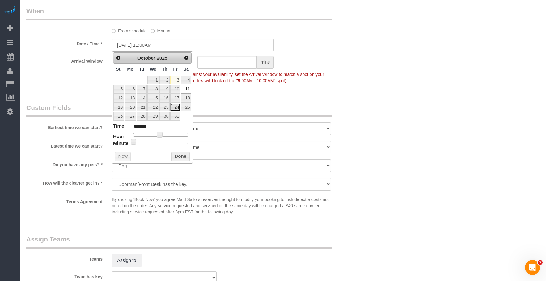
click at [176, 107] on link "24" at bounding box center [175, 107] width 10 height 8
type input "[DATE] 11:00AM"
click at [359, 123] on div "Earliest time we can start? I am not flexible, keep my selected time 8:00 AM 9:…" at bounding box center [193, 119] width 342 height 33
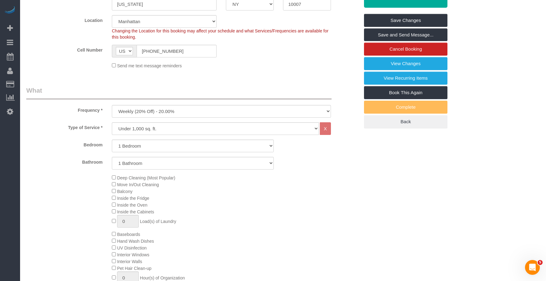
scroll to position [93, 0]
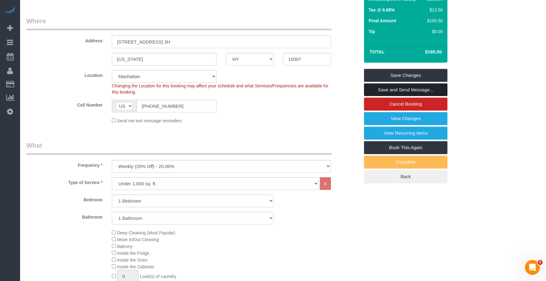
click at [424, 88] on link "Save and Send Message..." at bounding box center [405, 89] width 83 height 13
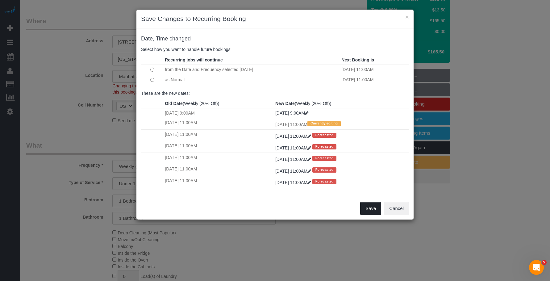
click at [369, 208] on button "Save" at bounding box center [370, 208] width 21 height 13
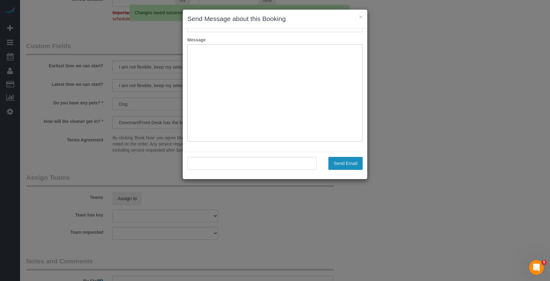
scroll to position [45, 0]
type input "Cleaning Confirmed for [DATE] 11:00am"
type input ""[PERSON_NAME]" <[PERSON_NAME][EMAIL_ADDRESS][DOMAIN_NAME]>"
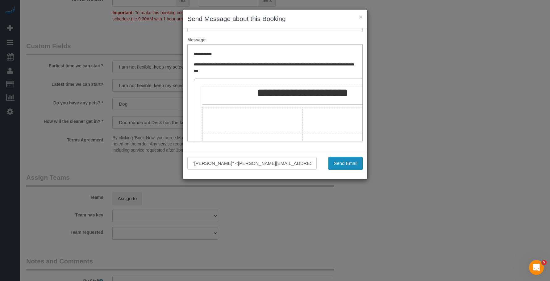
click at [347, 163] on button "Send Email" at bounding box center [346, 163] width 34 height 13
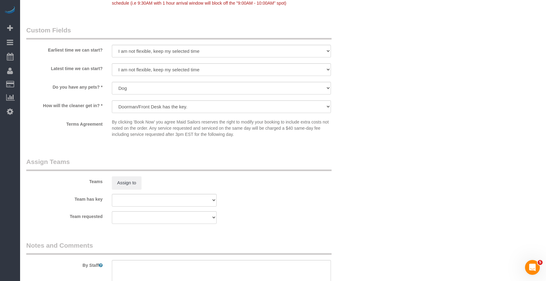
scroll to position [775, 0]
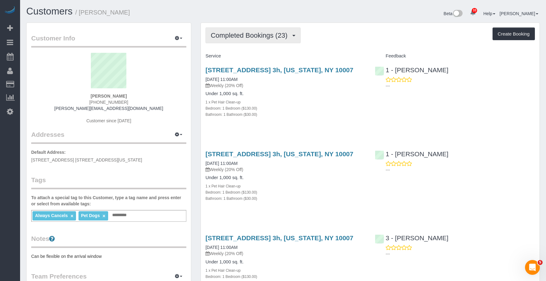
drag, startPoint x: 242, startPoint y: 38, endPoint x: 239, endPoint y: 48, distance: 10.7
click at [242, 38] on span "Completed Bookings (23)" at bounding box center [251, 36] width 80 height 8
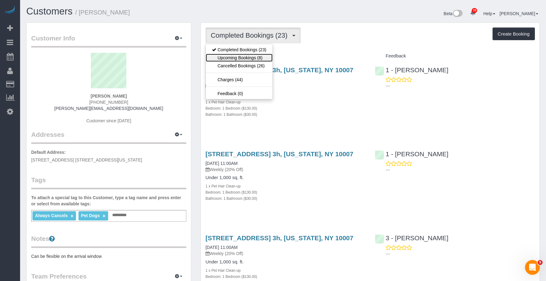
drag, startPoint x: 237, startPoint y: 56, endPoint x: 260, endPoint y: 64, distance: 24.6
click at [237, 56] on link "Upcoming Bookings (8)" at bounding box center [239, 58] width 67 height 8
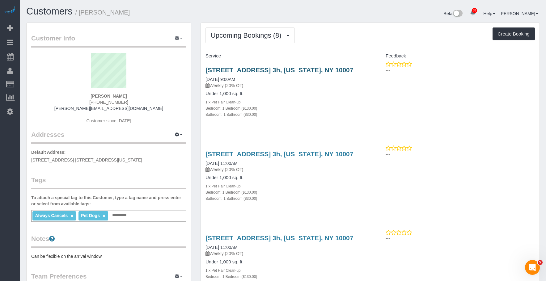
drag, startPoint x: 292, startPoint y: 86, endPoint x: 306, endPoint y: 69, distance: 22.3
click at [293, 90] on div "275 Greenwich Street, Apt. 3h, New York, NY 10007 10/07/2025 9:00AM Weekly (20%…" at bounding box center [285, 95] width 169 height 69
click at [307, 69] on link "275 Greenwich Street, Apt. 3h, New York, NY 10007" at bounding box center [279, 69] width 148 height 7
drag, startPoint x: 80, startPoint y: 14, endPoint x: 143, endPoint y: 11, distance: 62.8
click at [143, 11] on h1 "Customers / Benjamin Israel" at bounding box center [152, 11] width 252 height 11
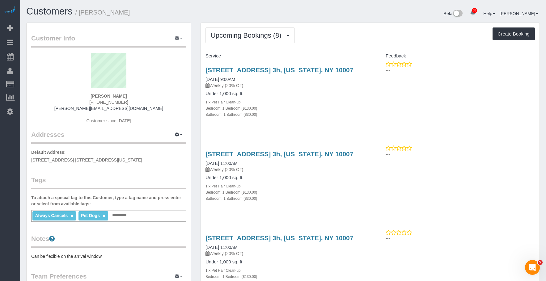
copy small "Benjamin Israel"
drag, startPoint x: 354, startPoint y: 25, endPoint x: 351, endPoint y: 23, distance: 3.3
click at [242, 36] on span "Upcoming Bookings (8)" at bounding box center [248, 36] width 74 height 8
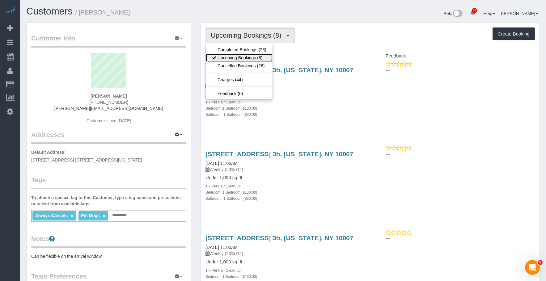
drag, startPoint x: 242, startPoint y: 56, endPoint x: 242, endPoint y: 39, distance: 16.7
click at [242, 56] on link "Upcoming Bookings (8)" at bounding box center [239, 58] width 67 height 8
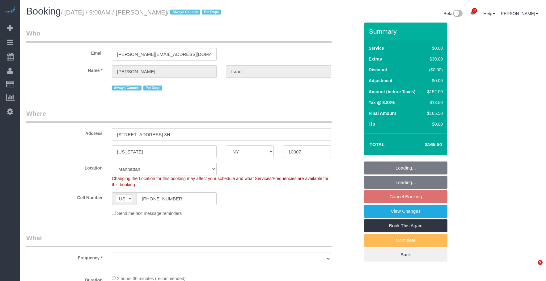
select select "NY"
select select "number:89"
select select "number:90"
select select "number:13"
select select "number:6"
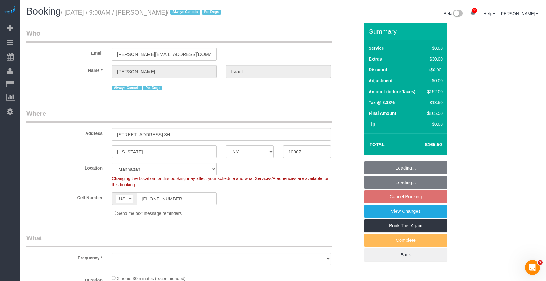
select select "object:964"
select select "spot2"
select select "object:972"
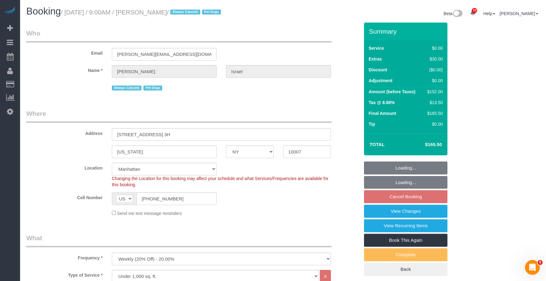
select select "1"
drag, startPoint x: 73, startPoint y: 12, endPoint x: 185, endPoint y: 13, distance: 112.7
click at [188, 12] on small "/ [DATE] / 9:00AM / [PERSON_NAME] / Always Cancels Pet Dogs" at bounding box center [142, 12] width 162 height 7
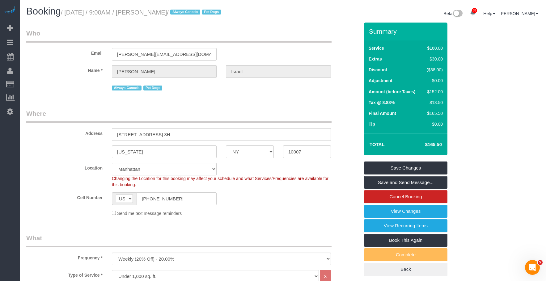
click at [158, 11] on small "/ [DATE] / 9:00AM / [PERSON_NAME] / Always Cancels Pet Dogs" at bounding box center [142, 12] width 162 height 7
click at [169, 13] on small "/ [DATE] / 9:00AM / [PERSON_NAME] / Always Cancels Pet Dogs" at bounding box center [142, 12] width 162 height 7
drag, startPoint x: 68, startPoint y: 13, endPoint x: 190, endPoint y: 14, distance: 122.0
click at [190, 14] on small "/ [DATE] / 9:00AM / [PERSON_NAME] / Always Cancels Pet Dogs" at bounding box center [142, 12] width 162 height 7
copy small "[DATE] / 9:00AM / [PERSON_NAME]"
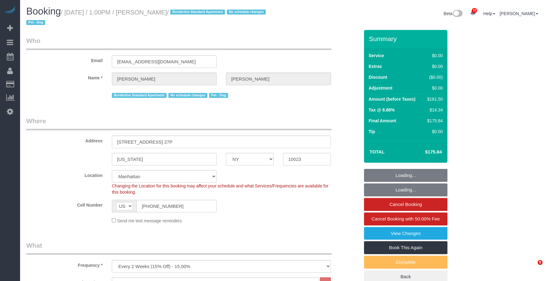
select select "NY"
select select "1"
select select "2"
select select "spot1"
select select "number:89"
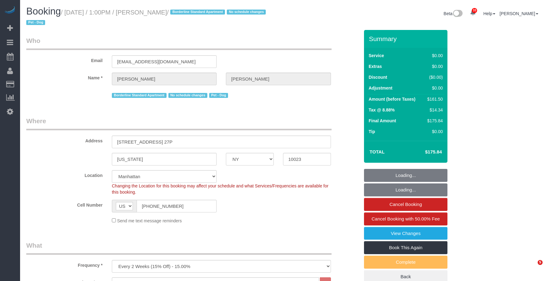
select select "number:90"
select select "number:13"
select select "number:5"
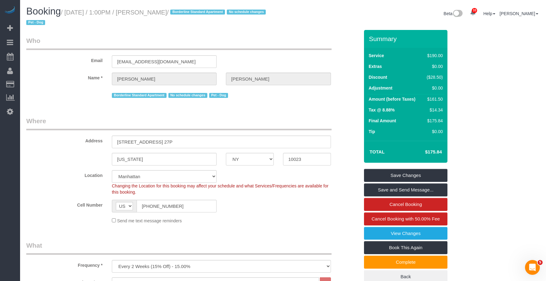
drag, startPoint x: 147, startPoint y: 11, endPoint x: 181, endPoint y: 13, distance: 34.4
click at [181, 13] on small "/ October 03, 2025 / 1:00PM / Ryan Beatty / Borderline Standard Apartment No sc…" at bounding box center [146, 17] width 241 height 17
copy small "Ryan Beatty"
click at [271, 62] on div "Email rvbeatty1@gmail.com" at bounding box center [193, 52] width 342 height 32
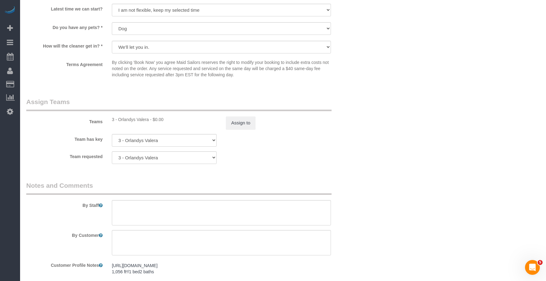
scroll to position [772, 0]
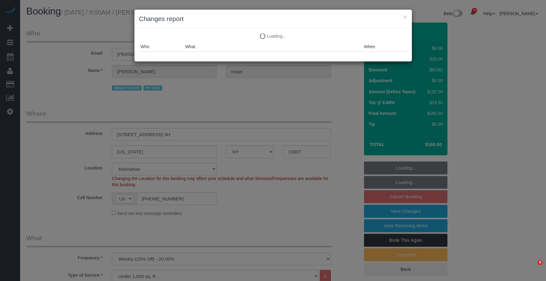
select select "NY"
select select "1"
select select "spot2"
select select "number:89"
select select "number:90"
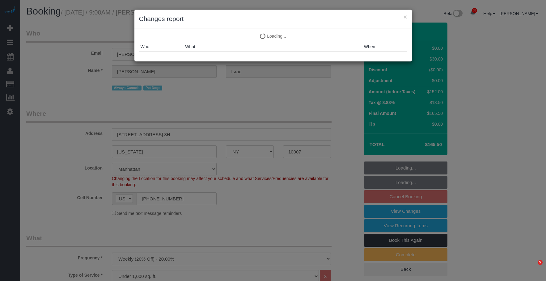
select select "number:13"
select select "number:6"
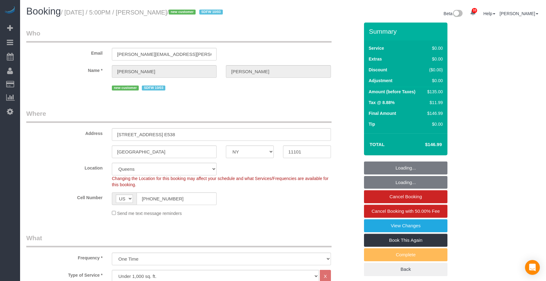
select select "NY"
select select "spot1"
select select "number:64"
select select "number:79"
select select "number:15"
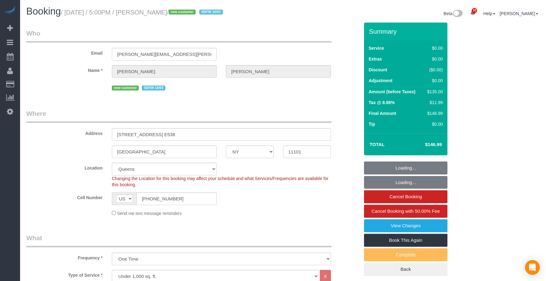
select select "number:5"
select select "1"
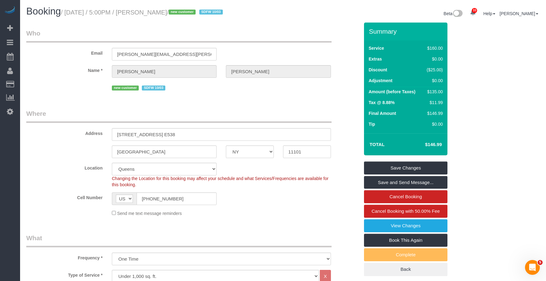
drag, startPoint x: 291, startPoint y: 41, endPoint x: 267, endPoint y: 71, distance: 38.6
click at [291, 41] on legend "Who" at bounding box center [178, 36] width 305 height 14
click at [154, 14] on small "/ October 03, 2025 / 5:00PM / William Harman / new customer SDFW 10/03" at bounding box center [143, 12] width 164 height 7
copy small "William"
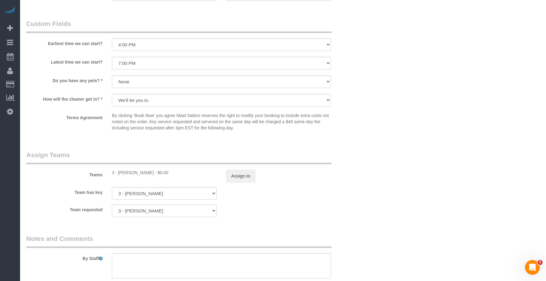
scroll to position [741, 0]
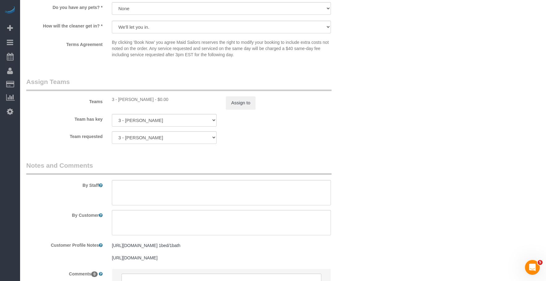
drag, startPoint x: 117, startPoint y: 101, endPoint x: 149, endPoint y: 100, distance: 31.2
click at [149, 100] on div "3 - Renee Chicaiza - $0.00" at bounding box center [164, 99] width 105 height 6
click at [128, 106] on div "Teams 3 - Renee Chicaiza - $0.00 Assign to" at bounding box center [193, 93] width 342 height 32
click at [120, 99] on div "3 - Renee Chicaiza - $0.00" at bounding box center [164, 99] width 105 height 6
drag, startPoint x: 118, startPoint y: 100, endPoint x: 149, endPoint y: 100, distance: 31.2
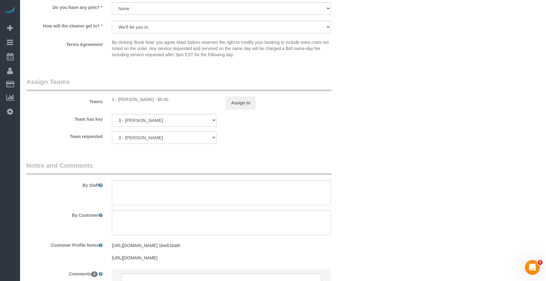
click at [149, 100] on div "3 - Renee Chicaiza - $0.00" at bounding box center [164, 99] width 105 height 6
copy div "Renee Chicaiza"
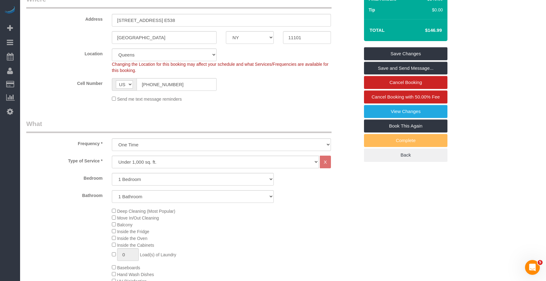
scroll to position [0, 0]
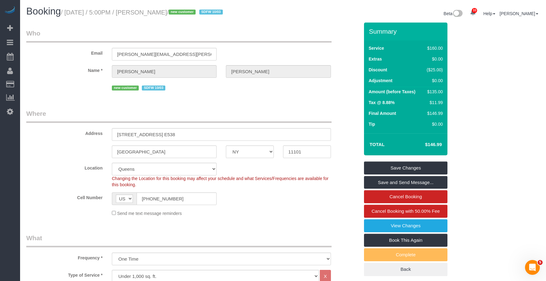
drag, startPoint x: 148, startPoint y: 13, endPoint x: 191, endPoint y: 13, distance: 42.6
click at [191, 13] on small "/ October 03, 2025 / 5:00PM / William Harman / new customer SDFW 10/03" at bounding box center [143, 12] width 164 height 7
copy small "William Harman"
drag, startPoint x: 183, startPoint y: 200, endPoint x: 181, endPoint y: 145, distance: 54.4
click at [65, 185] on sui-booking-location "Location Manhattan Austin Boston Bronx Brooklyn Charlotte Denver New Jersey Por…" at bounding box center [192, 190] width 333 height 54
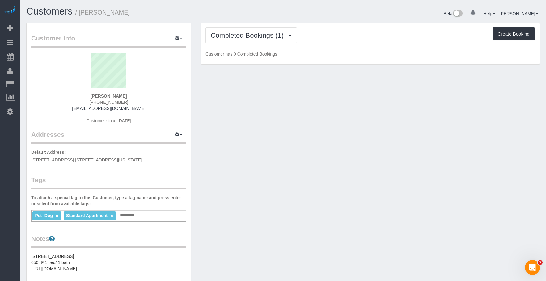
click at [263, 13] on h1 "Customers / [PERSON_NAME]" at bounding box center [152, 11] width 252 height 11
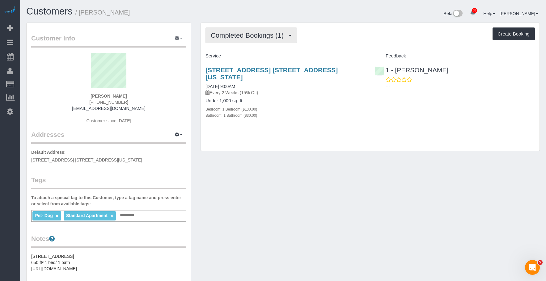
click at [256, 32] on span "Completed Bookings (1)" at bounding box center [249, 36] width 76 height 8
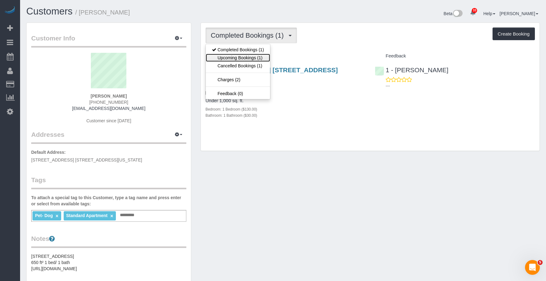
click at [247, 54] on link "Upcoming Bookings (1)" at bounding box center [238, 58] width 64 height 8
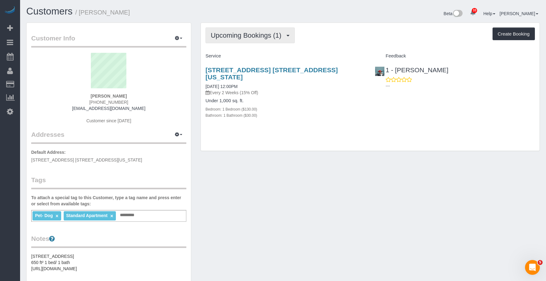
click at [218, 33] on span "Upcoming Bookings (1)" at bounding box center [248, 36] width 74 height 8
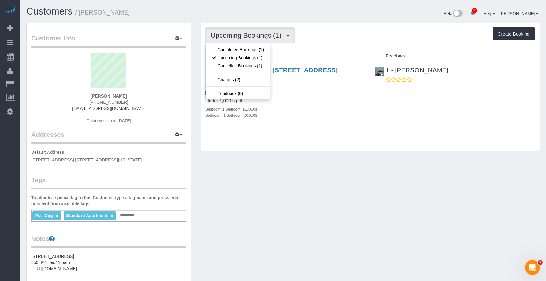
click at [302, 112] on div "Bathroom: 1 Bathroom ($30.00)" at bounding box center [285, 115] width 160 height 6
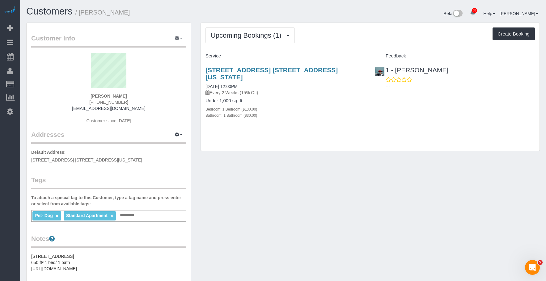
drag, startPoint x: 81, startPoint y: 13, endPoint x: 132, endPoint y: 14, distance: 50.7
click at [132, 14] on h1 "Customers / Bianca Rathwick" at bounding box center [152, 11] width 252 height 11
copy small "Bianca Rathwick"
click at [229, 32] on span "Upcoming Bookings (1)" at bounding box center [248, 36] width 74 height 8
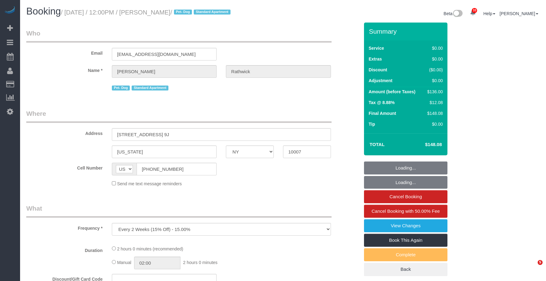
select select "NY"
select select "string:stripe-pm_1S7kw64VGloSiKo7uEeTVo2l"
select select "number:56"
select select "number:72"
select select "number:13"
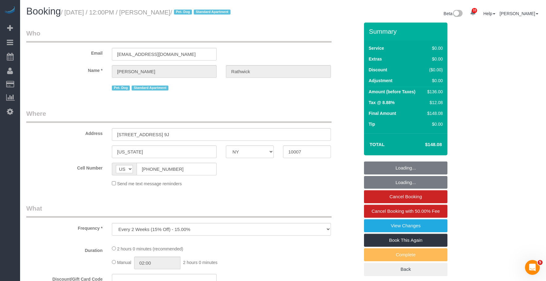
select select "number:5"
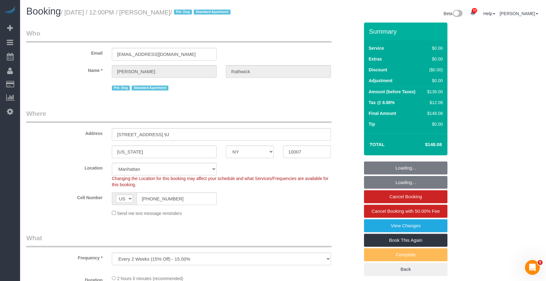
select select "object:974"
select select "1"
select select "spot1"
select select "1"
click at [195, 10] on small "/ [DATE] / 12:00PM / [PERSON_NAME] / Pet- Dog Standard Apartment" at bounding box center [146, 12] width 171 height 7
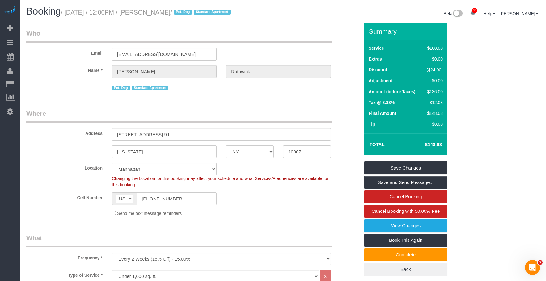
click at [229, 91] on div "Pet- Dog Standard Apartment" at bounding box center [221, 87] width 219 height 10
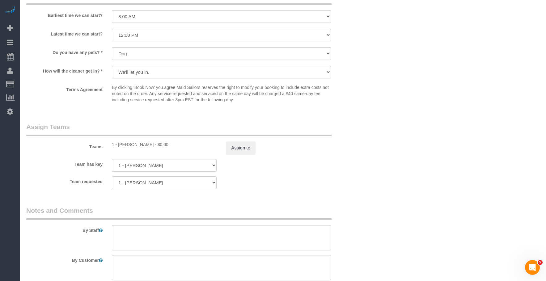
scroll to position [772, 0]
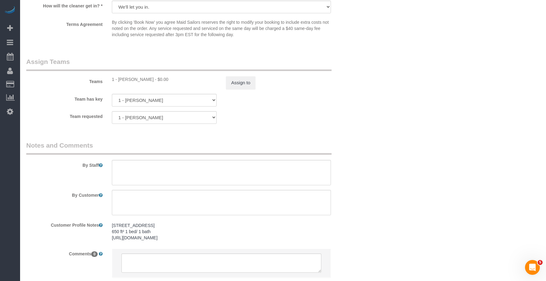
drag, startPoint x: 119, startPoint y: 81, endPoint x: 156, endPoint y: 81, distance: 37.1
click at [156, 81] on div "1 - [PERSON_NAME] - $0.00" at bounding box center [164, 79] width 105 height 6
copy div "Christopher Garrett"
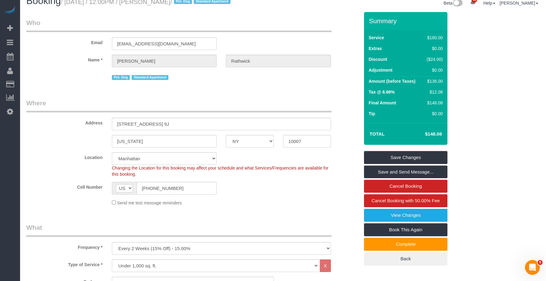
scroll to position [0, 0]
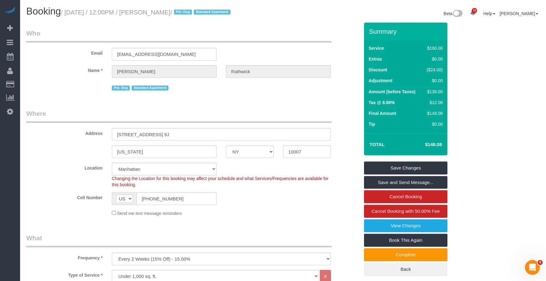
click at [295, 32] on legend "Who" at bounding box center [178, 36] width 305 height 14
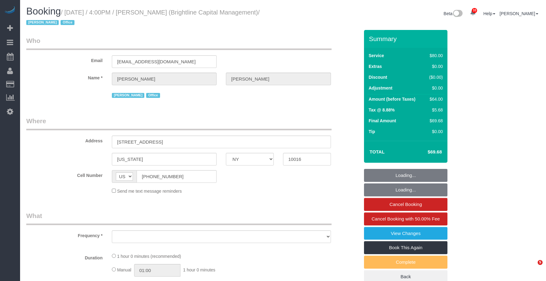
select select "NY"
select select "object:970"
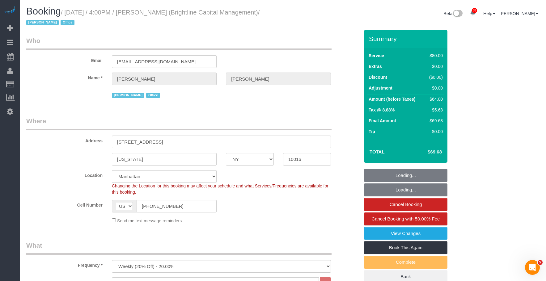
select select "string:stripe-pm_1QrNtx4VGloSiKo7JRyNQS5o"
select select "number:89"
select select "number:90"
select select "number:15"
select select "number:7"
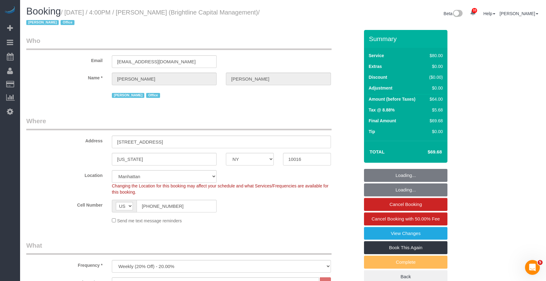
select select "object:1508"
select select "spot1"
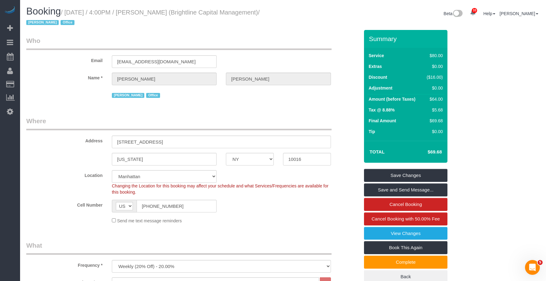
drag, startPoint x: 194, startPoint y: 122, endPoint x: 204, endPoint y: 121, distance: 10.5
click at [194, 122] on legend "Where" at bounding box center [178, 123] width 305 height 14
drag, startPoint x: 67, startPoint y: 12, endPoint x: 190, endPoint y: 13, distance: 122.6
click at [190, 13] on small "/ [DATE] / 4:00PM / [PERSON_NAME] (Brightline Capital Management) / [PERSON_NAM…" at bounding box center [142, 17] width 233 height 17
copy small "[DATE] / 4:00PM / [PERSON_NAME]"
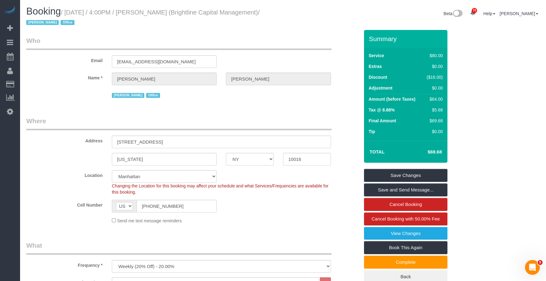
drag, startPoint x: 310, startPoint y: 26, endPoint x: 306, endPoint y: 2, distance: 23.9
click at [310, 24] on div "Booking / [DATE] / 4:00PM / [PERSON_NAME] (Brightline Capital Management) / [PE…" at bounding box center [283, 18] width 523 height 24
drag, startPoint x: 317, startPoint y: 40, endPoint x: 125, endPoint y: 0, distance: 195.5
click at [317, 40] on legend "Who" at bounding box center [178, 43] width 305 height 14
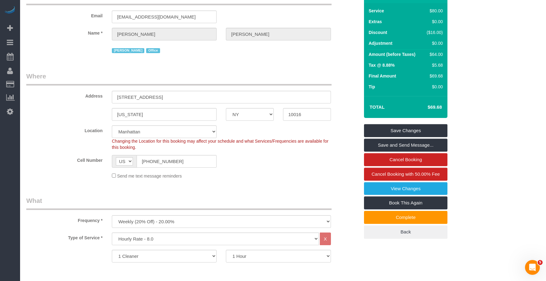
scroll to position [11, 0]
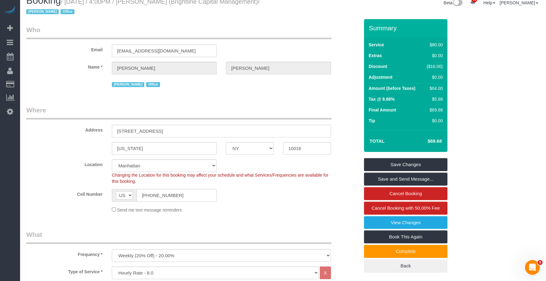
click at [303, 27] on legend "Who" at bounding box center [178, 32] width 305 height 14
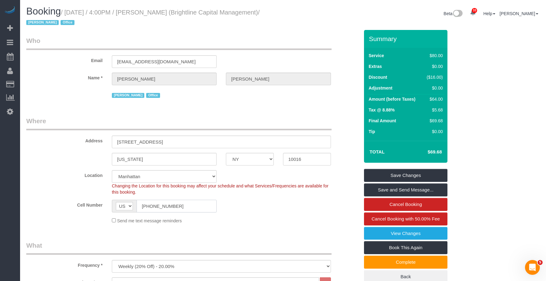
drag, startPoint x: 145, startPoint y: 211, endPoint x: 86, endPoint y: 209, distance: 59.3
click at [85, 210] on div "Cell Number AF AL DZ AD AO AI AQ AG AR AM AW AU AT AZ BS BH BD BB BY BE BZ BJ B…" at bounding box center [193, 206] width 342 height 13
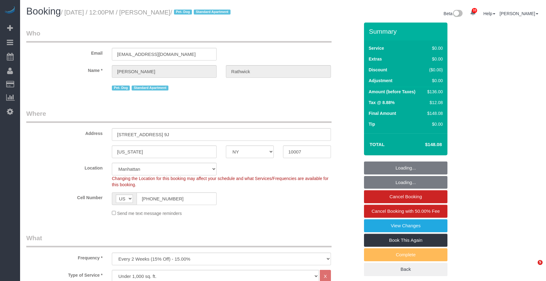
select select "NY"
select select "1"
select select "spot1"
select select "number:56"
select select "number:72"
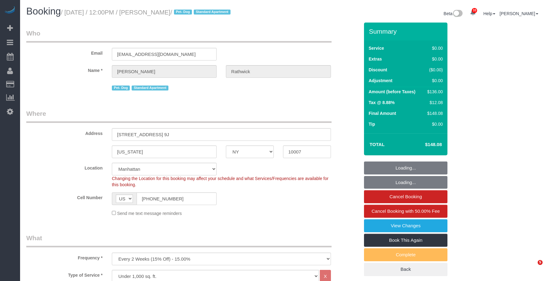
select select "number:13"
select select "number:5"
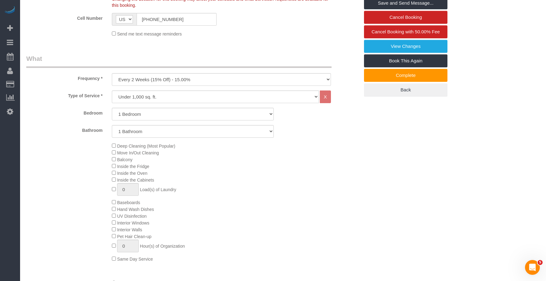
scroll to position [72, 0]
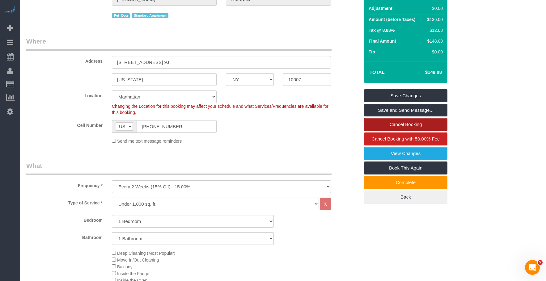
click at [390, 123] on link "Cancel Booking" at bounding box center [405, 124] width 83 height 13
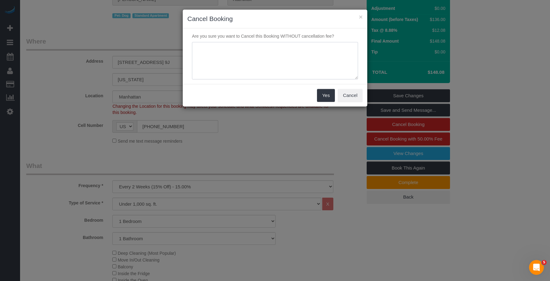
click at [245, 60] on textarea at bounding box center [275, 61] width 166 height 38
paste textarea "The cleaner never came."
type textarea "The cleaner never came."
click at [324, 93] on button "Yes" at bounding box center [326, 95] width 18 height 13
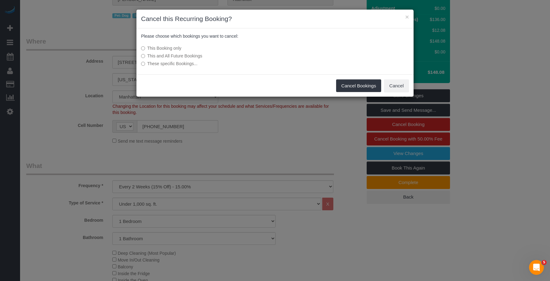
click at [189, 55] on label "This and All Future Bookings" at bounding box center [229, 56] width 176 height 6
click at [158, 47] on label "This Booking only" at bounding box center [229, 48] width 176 height 6
click at [355, 86] on button "Cancel Bookings" at bounding box center [358, 85] width 45 height 13
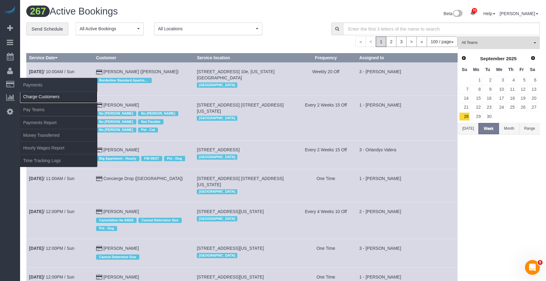
click at [40, 95] on link "Charge Customers" at bounding box center [58, 96] width 77 height 12
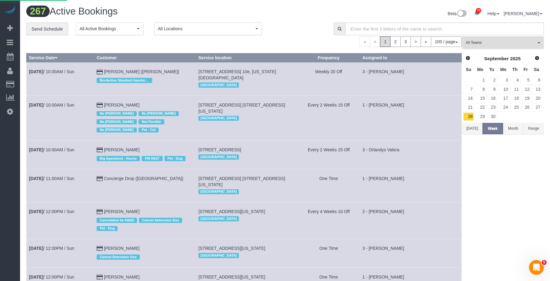
select select
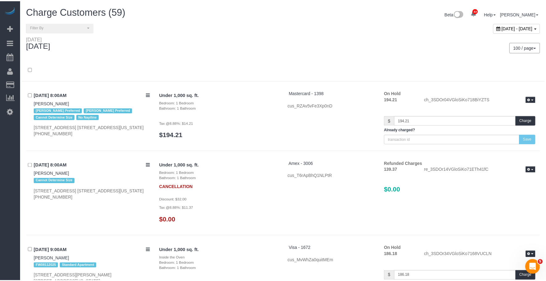
scroll to position [2556, 0]
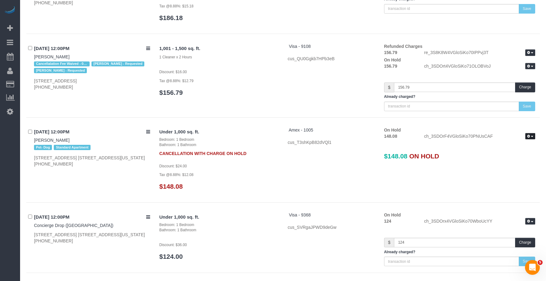
click at [530, 135] on button "button" at bounding box center [530, 136] width 10 height 6
click at [520, 144] on link "Release Hold" at bounding box center [510, 147] width 49 height 8
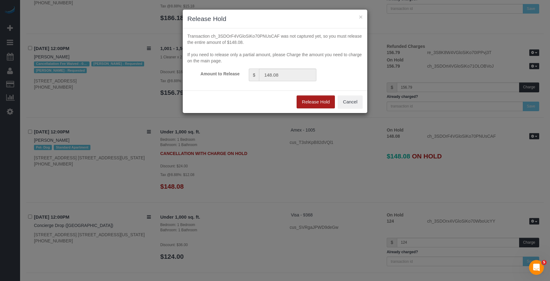
click at [312, 101] on button "Release Hold" at bounding box center [316, 101] width 38 height 13
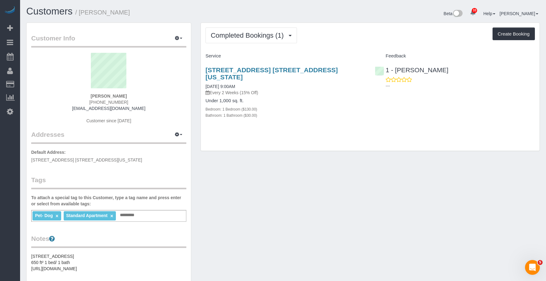
drag, startPoint x: 36, startPoint y: 56, endPoint x: 130, endPoint y: 30, distance: 97.4
click at [36, 56] on link "Active Bookings" at bounding box center [58, 56] width 77 height 12
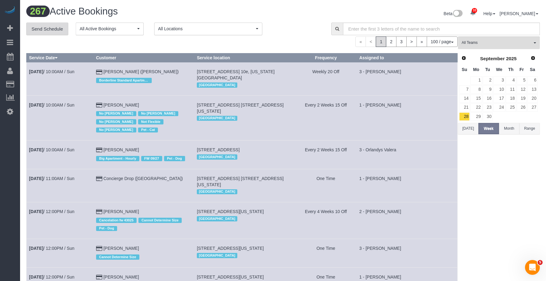
click at [59, 28] on link "Send Schedule" at bounding box center [47, 29] width 42 height 13
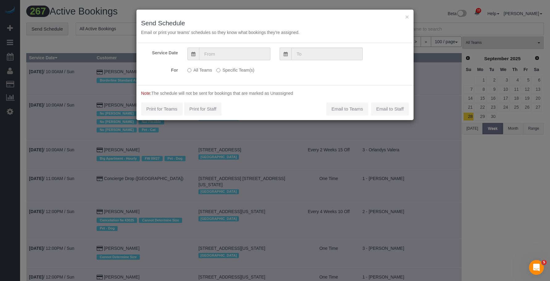
click at [225, 54] on input "text" at bounding box center [234, 54] width 71 height 13
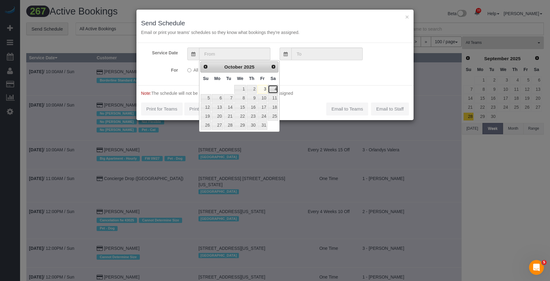
click at [275, 87] on link "4" at bounding box center [273, 89] width 10 height 8
type input "[DATE]"
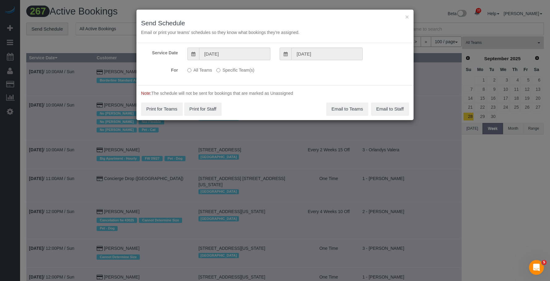
click at [237, 69] on label "Specific Team(s)" at bounding box center [235, 69] width 38 height 8
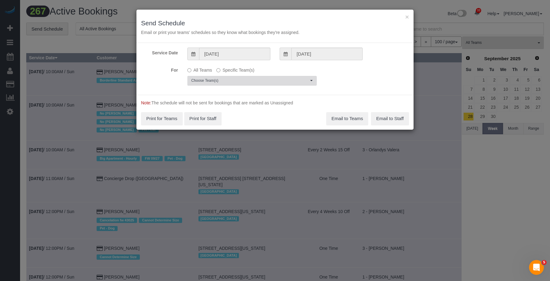
click at [284, 82] on span "Choose Team(s)" at bounding box center [249, 80] width 117 height 5
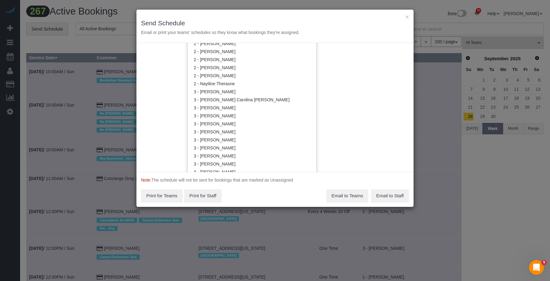
scroll to position [403, 0]
click at [232, 73] on link "2 - [PERSON_NAME]" at bounding box center [252, 75] width 129 height 8
click at [244, 19] on h3 "Send Schedule" at bounding box center [275, 22] width 268 height 7
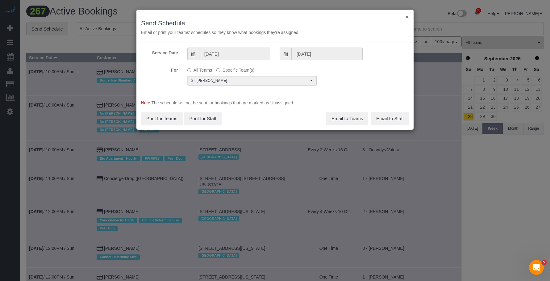
click at [408, 17] on button "×" at bounding box center [408, 17] width 4 height 6
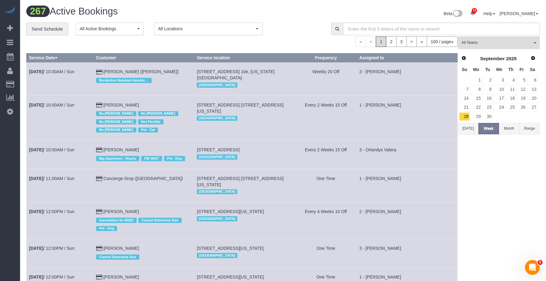
click at [67, 44] on div "« < 1 2 3 > » 100 / page 10 / page 20 / page 30 / page 40 / page 50 / page 100 …" at bounding box center [241, 41] width 431 height 11
click at [44, 30] on link "Send Schedule" at bounding box center [47, 29] width 42 height 13
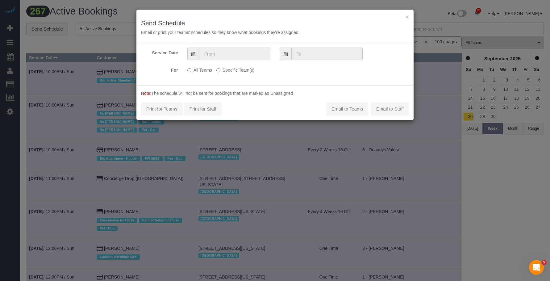
click at [251, 53] on input "text" at bounding box center [234, 54] width 71 height 13
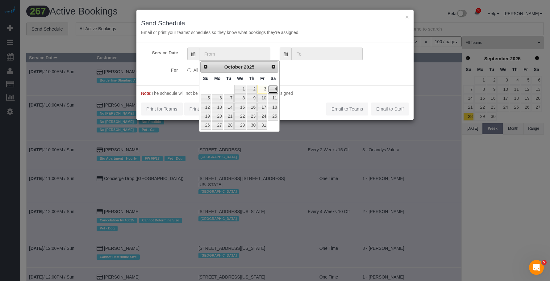
click at [276, 90] on link "4" at bounding box center [273, 89] width 10 height 8
type input "10/04/2025"
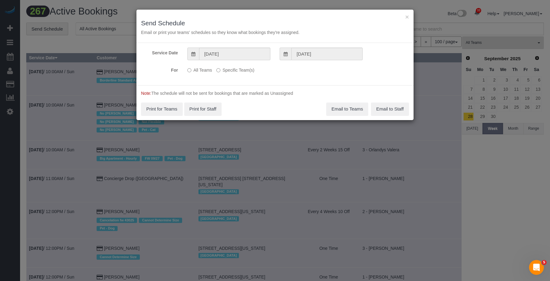
click at [236, 70] on label "Specific Team(s)" at bounding box center [235, 69] width 38 height 8
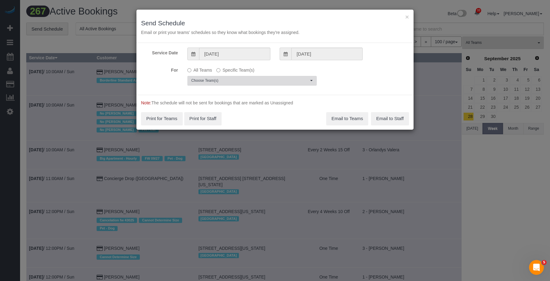
click at [272, 81] on span "Choose Team(s)" at bounding box center [249, 80] width 117 height 5
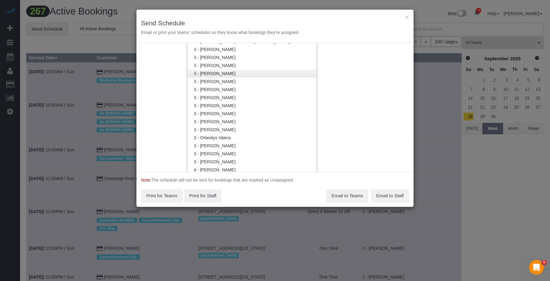
scroll to position [464, 0]
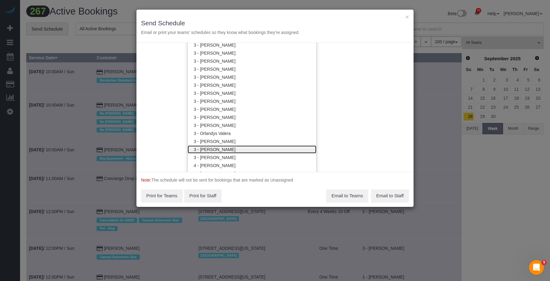
click at [235, 150] on link "3 - [PERSON_NAME]" at bounding box center [252, 149] width 129 height 8
click at [274, 17] on div "× Send Schedule Email or print your teams' schedules so they know what bookings…" at bounding box center [275, 26] width 277 height 33
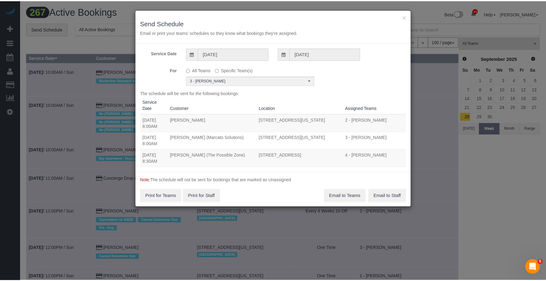
scroll to position [0, 0]
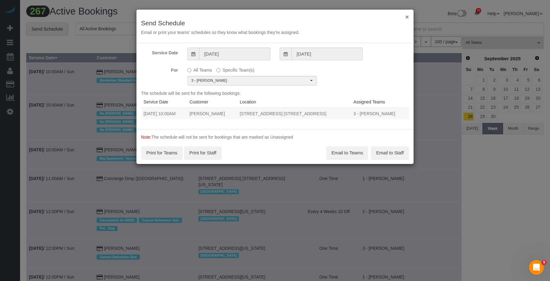
click at [408, 17] on button "×" at bounding box center [408, 17] width 4 height 6
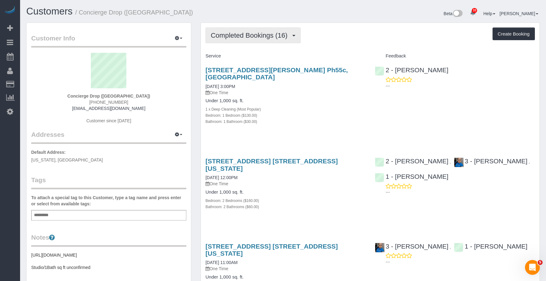
drag, startPoint x: 246, startPoint y: 34, endPoint x: 245, endPoint y: 39, distance: 4.6
click at [246, 34] on span "Completed Bookings (16)" at bounding box center [251, 36] width 80 height 8
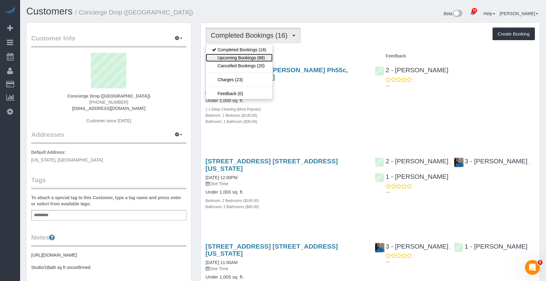
click at [242, 57] on link "Upcoming Bookings (88)" at bounding box center [239, 58] width 67 height 8
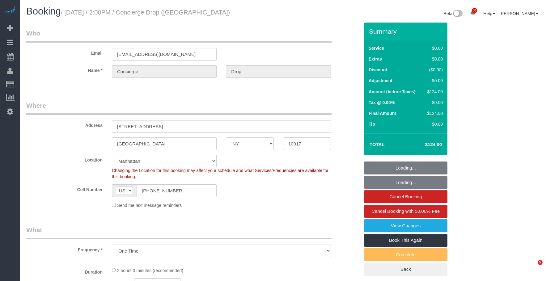
select select "NY"
select select "number:89"
select select "number:90"
select select "number:15"
select select "number:7"
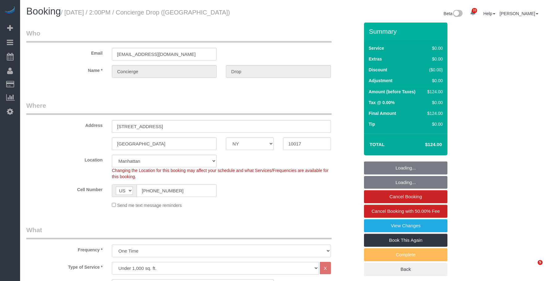
select select "object:1444"
select select "spot1"
select select "1"
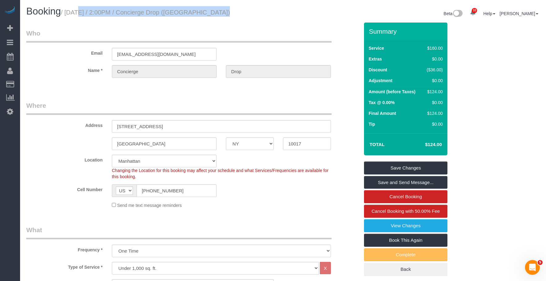
drag, startPoint x: 69, startPoint y: 13, endPoint x: 220, endPoint y: 15, distance: 151.0
click at [220, 15] on h1 "Booking / [DATE] / 2:00PM / Concierge Drop ([GEOGRAPHIC_DATA])" at bounding box center [152, 11] width 252 height 11
copy small "[DATE] / 2:00PM / Concierge Drop ([GEOGRAPHIC_DATA])"
drag, startPoint x: 115, startPoint y: 126, endPoint x: 210, endPoint y: 129, distance: 95.2
click at [210, 129] on input "[STREET_ADDRESS]" at bounding box center [221, 126] width 219 height 13
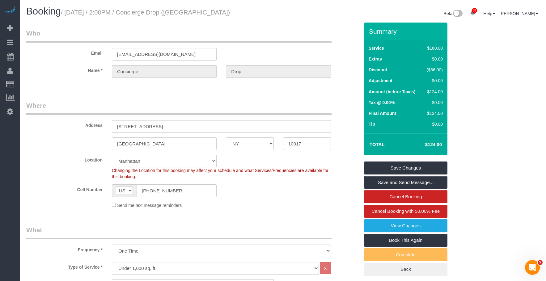
drag, startPoint x: 321, startPoint y: 25, endPoint x: 435, endPoint y: 2, distance: 116.2
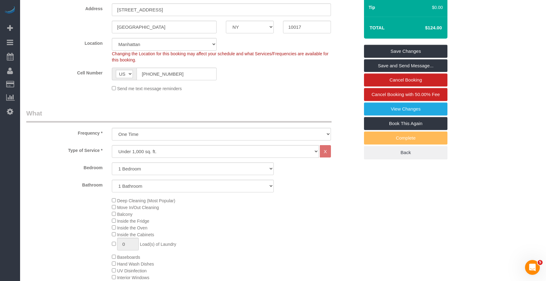
scroll to position [62, 0]
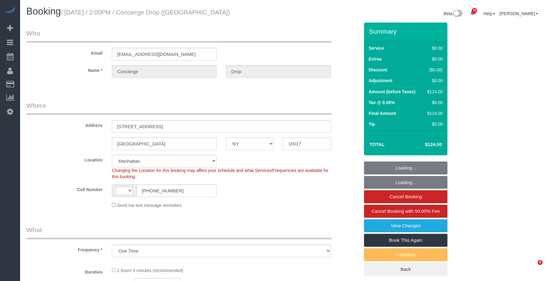
select select "NY"
select select "string:[GEOGRAPHIC_DATA]"
select select "object:913"
select select "number:89"
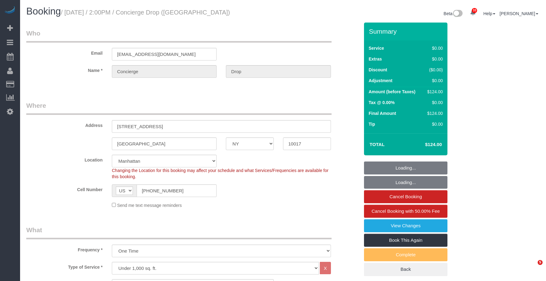
select select "number:90"
select select "number:15"
select select "number:7"
select select "1"
select select "spot1"
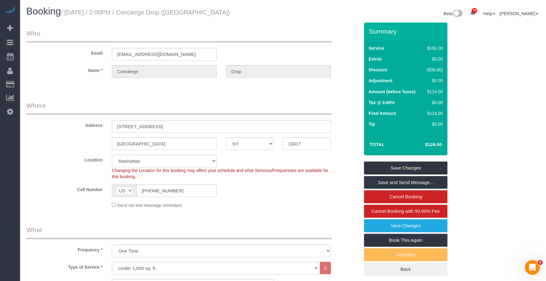
click at [377, 227] on link "View Changes" at bounding box center [405, 225] width 83 height 13
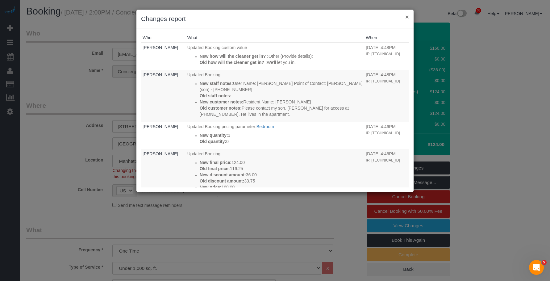
click at [407, 17] on button "×" at bounding box center [408, 17] width 4 height 6
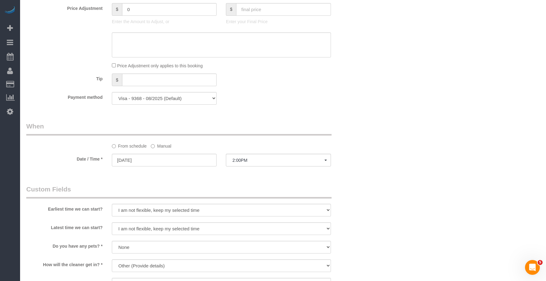
scroll to position [587, 0]
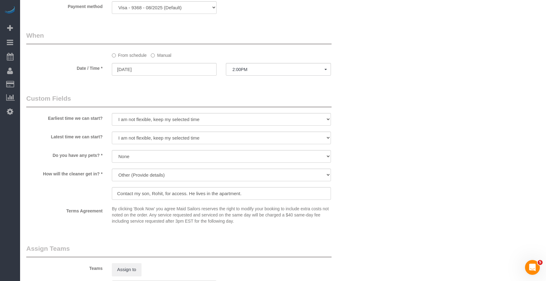
select select "spot49"
click at [162, 55] on label "Manual" at bounding box center [161, 52] width 20 height 8
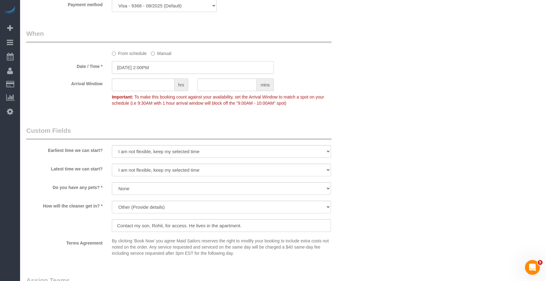
click at [187, 67] on input "10/04/2025 2:00PM" at bounding box center [193, 67] width 162 height 13
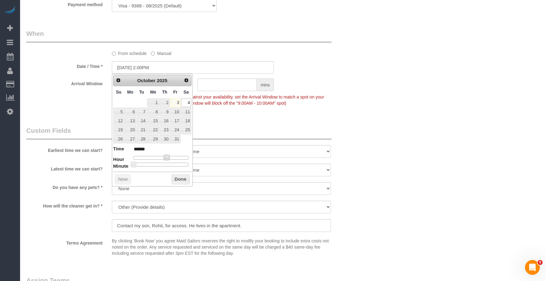
type input "10/04/2025 1:00PM"
type input "******"
type input "10/04/2025 12:00PM"
type input "*******"
type input "10/04/2025 11:00AM"
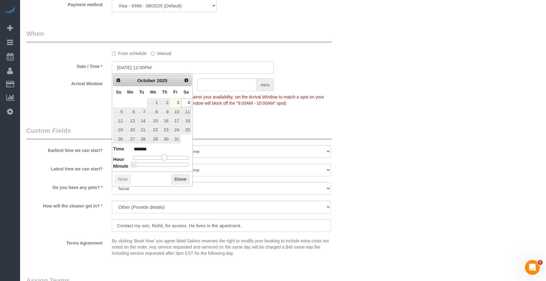
type input "*******"
type input "[DATE] 10:00AM"
type input "*******"
drag, startPoint x: 167, startPoint y: 159, endPoint x: 158, endPoint y: 160, distance: 9.3
click at [158, 160] on span at bounding box center [157, 158] width 6 height 6
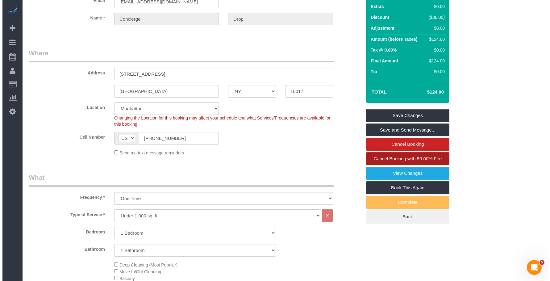
scroll to position [31, 0]
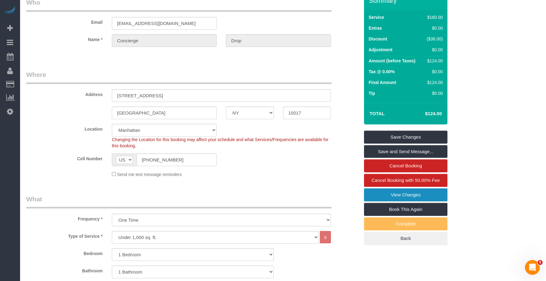
click at [401, 195] on link "View Changes" at bounding box center [405, 194] width 83 height 13
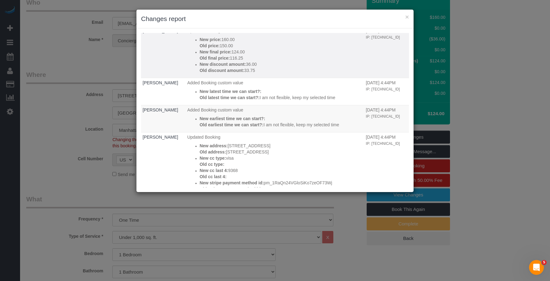
scroll to position [124, 0]
click at [408, 17] on button "×" at bounding box center [408, 17] width 4 height 6
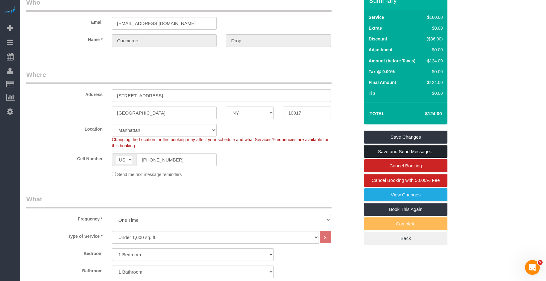
click at [390, 151] on link "Save and Send Message..." at bounding box center [405, 151] width 83 height 13
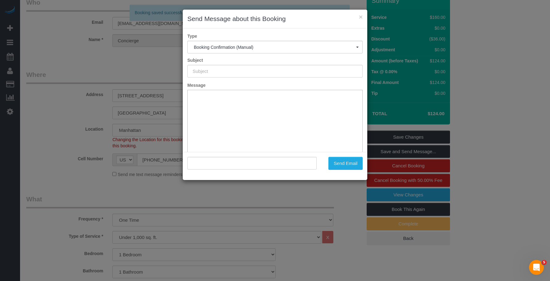
type input "Cleaning Confirmed for 10/04/2025 at 10:00am"
type input ""Concierge Drop" <support@conciergedrop.com>"
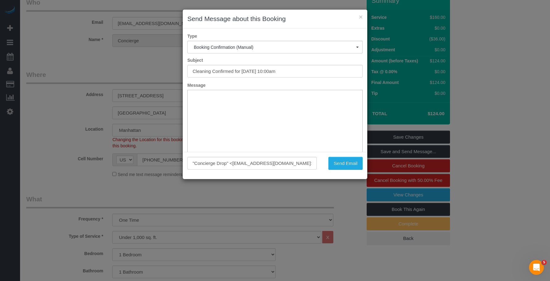
scroll to position [0, 0]
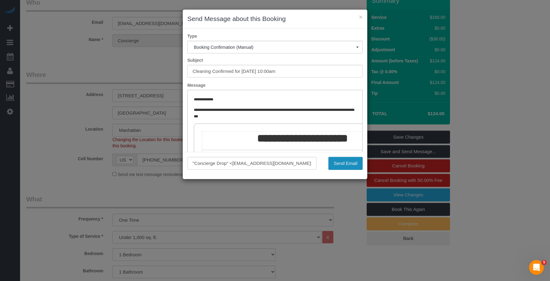
click at [344, 162] on button "Send Email" at bounding box center [346, 163] width 34 height 13
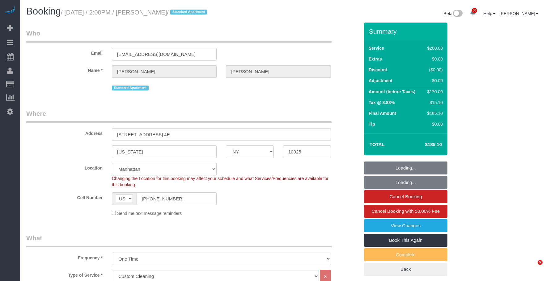
select select "NY"
select select "150"
select select "number:56"
select select "number:90"
select select "number:15"
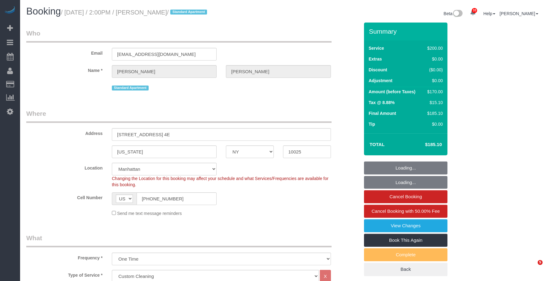
select select "number:5"
select select "spot1"
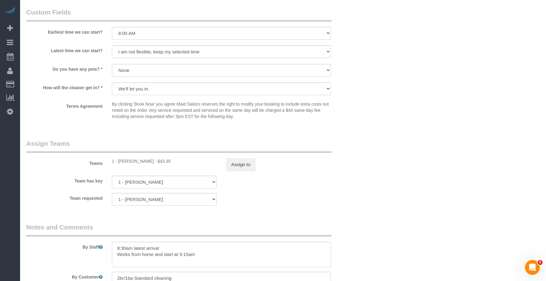
scroll to position [673, 0]
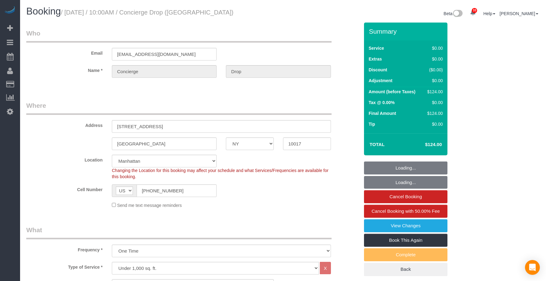
select select "NY"
select select "1"
select select "spot1"
select select "number:89"
select select "number:90"
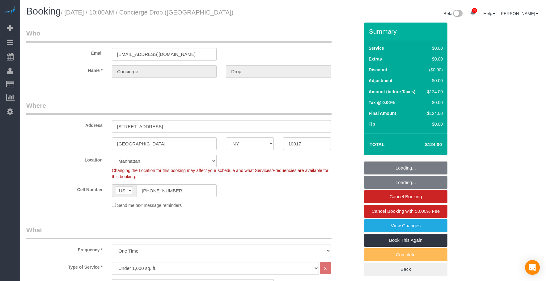
select select "number:15"
select select "number:7"
click at [241, 104] on legend "Where" at bounding box center [178, 108] width 305 height 14
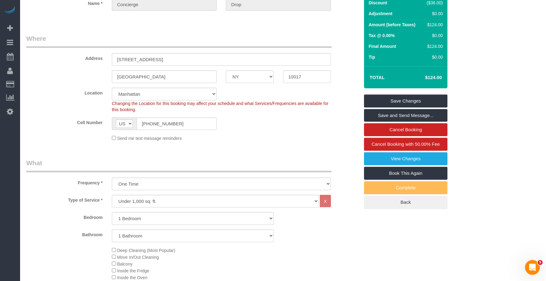
scroll to position [124, 0]
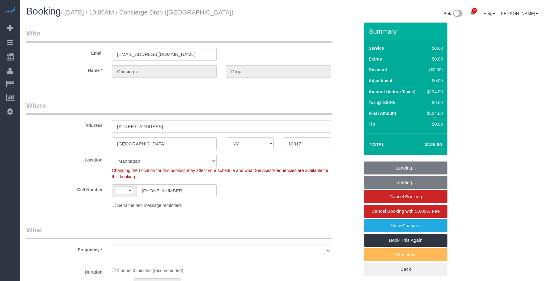
select select "NY"
select select "string:stripe-pm_1RaQn24VGloSiKo7zeOF73Wj"
select select "string:[GEOGRAPHIC_DATA]"
select select "object:806"
select select "number:89"
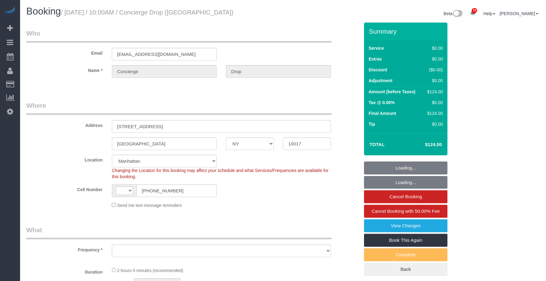
select select "number:90"
select select "number:15"
select select "number:7"
select select "object:960"
select select "spot1"
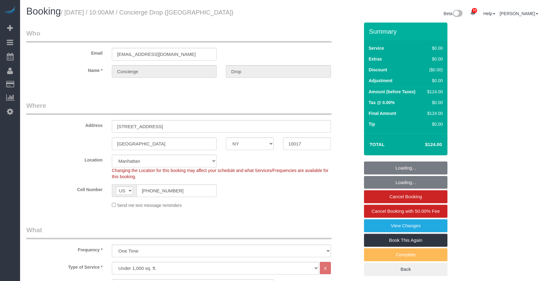
select select "1"
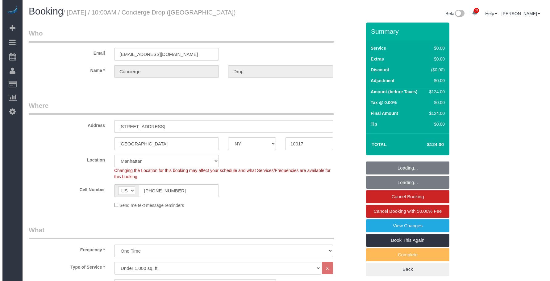
scroll to position [154, 0]
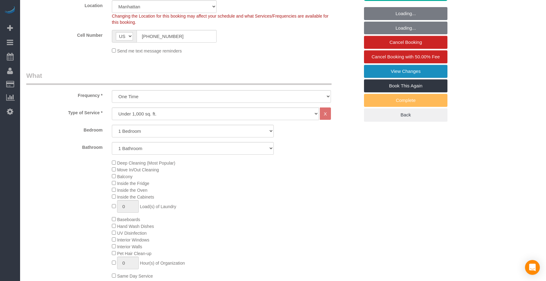
drag, startPoint x: 401, startPoint y: 69, endPoint x: 393, endPoint y: 69, distance: 8.7
click at [401, 69] on link "View Changes" at bounding box center [405, 71] width 83 height 13
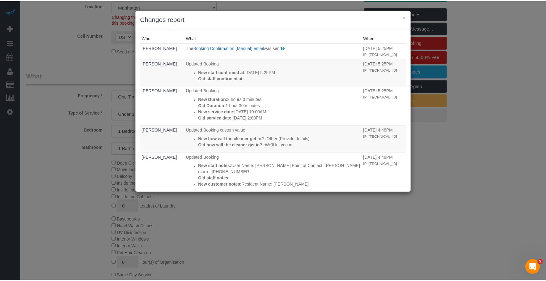
scroll to position [0, 0]
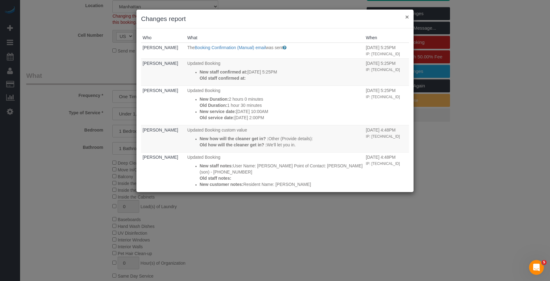
click at [406, 16] on button "×" at bounding box center [408, 17] width 4 height 6
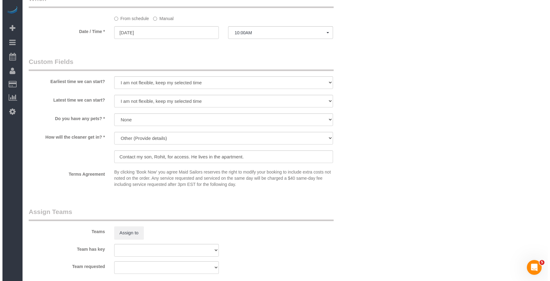
scroll to position [679, 0]
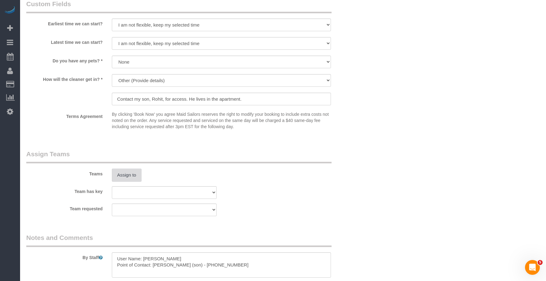
click at [126, 170] on button "Assign to" at bounding box center [127, 175] width 30 height 13
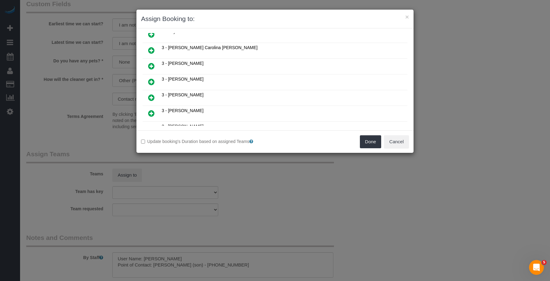
scroll to position [278, 0]
click at [152, 50] on icon at bounding box center [151, 49] width 6 height 7
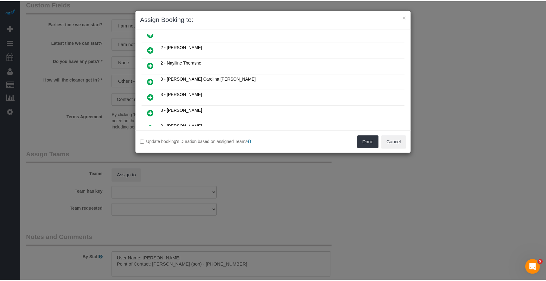
scroll to position [293, 0]
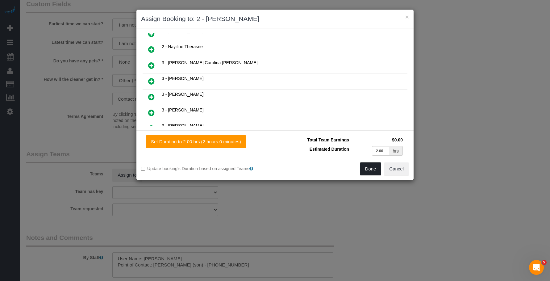
click at [365, 167] on button "Done" at bounding box center [371, 168] width 22 height 13
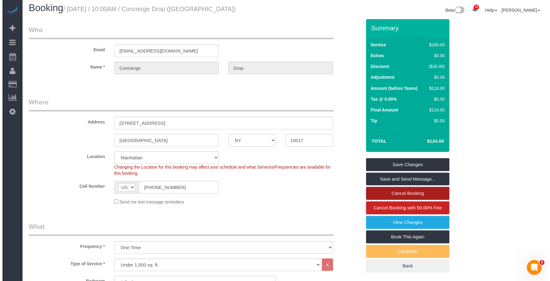
scroll to position [0, 0]
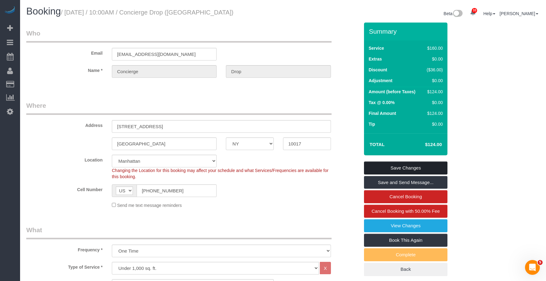
click at [428, 166] on link "Save Changes" at bounding box center [405, 168] width 83 height 13
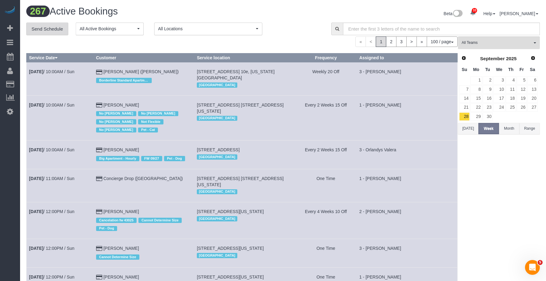
click at [52, 28] on link "Send Schedule" at bounding box center [47, 29] width 42 height 13
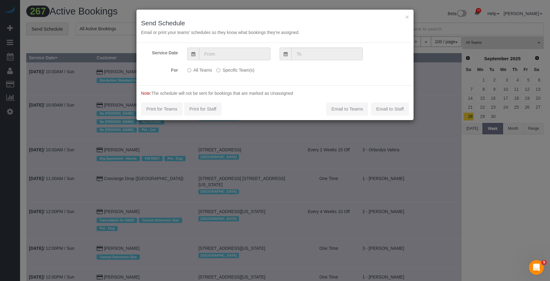
click at [235, 52] on input "text" at bounding box center [234, 54] width 71 height 13
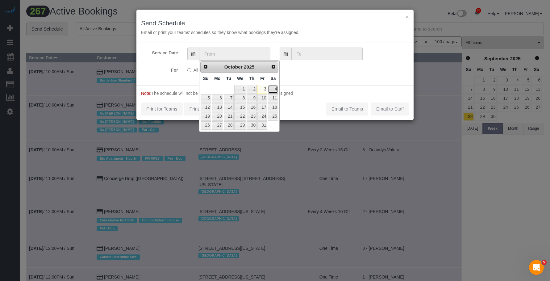
click at [275, 90] on link "4" at bounding box center [273, 89] width 10 height 8
type input "10/04/2025"
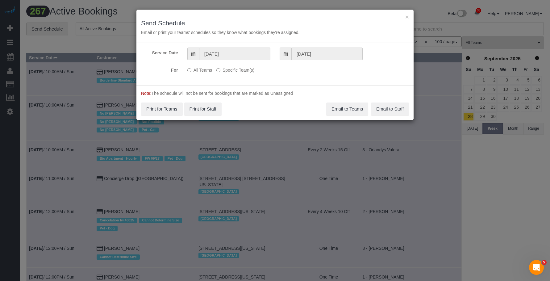
click at [247, 72] on label "Specific Team(s)" at bounding box center [235, 69] width 38 height 8
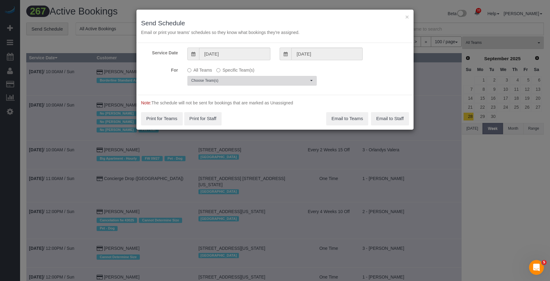
click at [257, 79] on span "Choose Team(s)" at bounding box center [249, 80] width 117 height 5
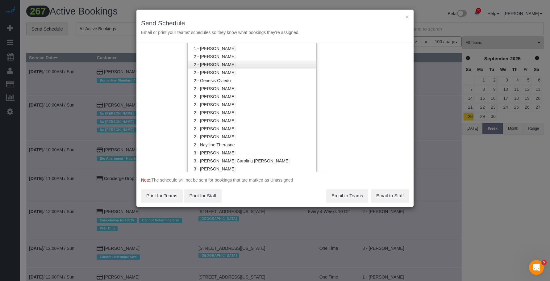
scroll to position [341, 0]
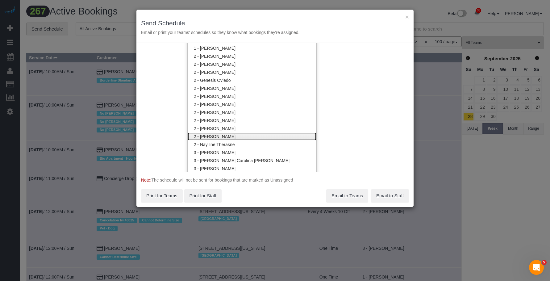
click at [233, 136] on link "2 - [PERSON_NAME]" at bounding box center [252, 136] width 129 height 8
click at [246, 14] on div "× Send Schedule Email or print your teams' schedules so they know what bookings…" at bounding box center [275, 26] width 277 height 33
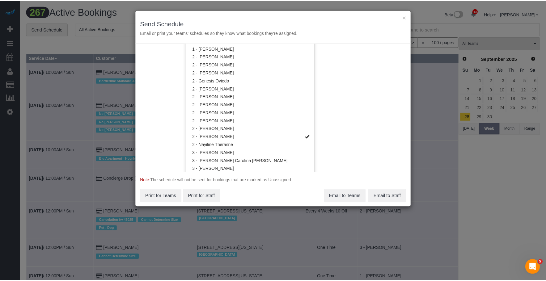
scroll to position [0, 0]
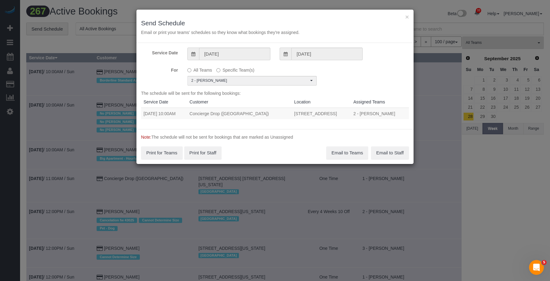
drag, startPoint x: 143, startPoint y: 115, endPoint x: 352, endPoint y: 113, distance: 209.4
click at [352, 113] on tr "10/04/2025 10:00AM Concierge Drop (NYC) 234 East 46th Street, Apt. 603, Manhatt…" at bounding box center [275, 113] width 268 height 11
copy tr "10/04/2025 10:00AM Concierge Drop (NYC) 234 East 46th Street, Apt. 603, Manhatt…"
click at [341, 149] on button "Email to Teams" at bounding box center [347, 152] width 42 height 13
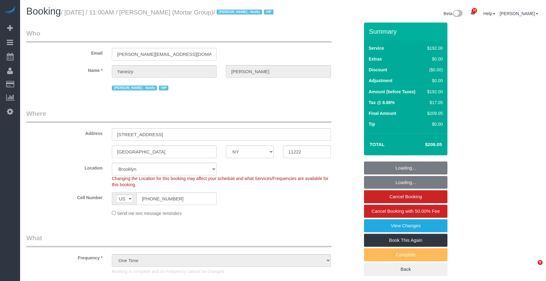
select select "NY"
select select "2"
select select "90"
select select "string:stripe-pm_1S0pHZ4VGloSiKo7bXItwSkM"
select select "spot1"
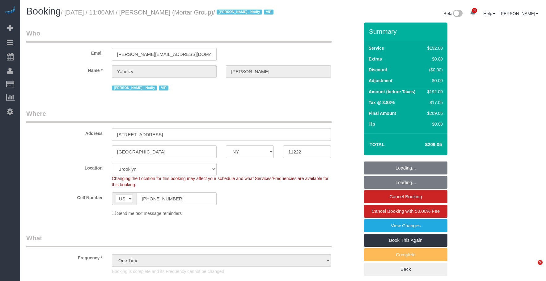
select select "number:89"
select select "number:90"
select select "number:15"
select select "number:7"
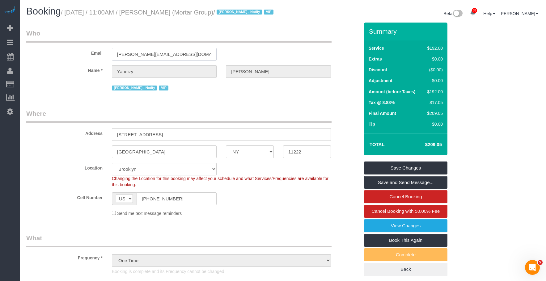
drag, startPoint x: 175, startPoint y: 65, endPoint x: 58, endPoint y: 52, distance: 117.8
click at [58, 52] on div "Email castillo@mortargroup.com" at bounding box center [193, 45] width 342 height 32
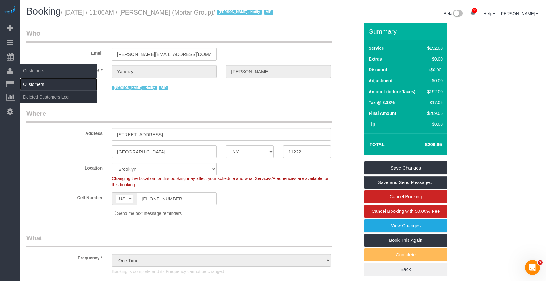
click at [43, 81] on link "Customers" at bounding box center [58, 84] width 77 height 12
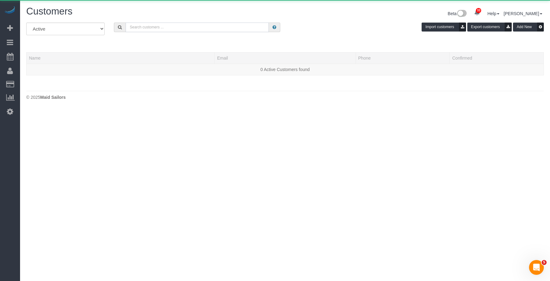
click at [195, 30] on input "text" at bounding box center [197, 28] width 143 height 10
paste input "castillo@mortargroup.com"
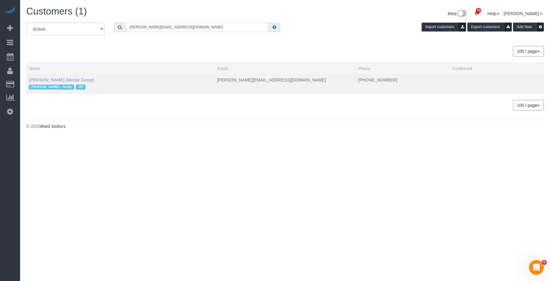
type input "castillo@mortargroup.com"
click at [50, 80] on link "Yaneizy Castillo (Mortar Group)" at bounding box center [61, 80] width 65 height 5
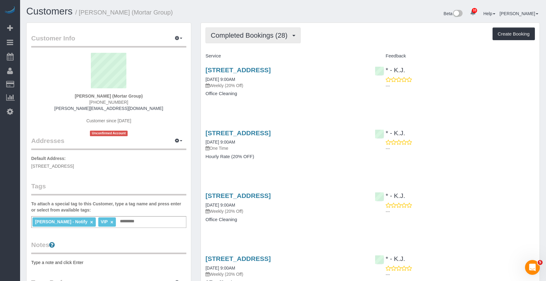
click at [261, 34] on span "Completed Bookings (28)" at bounding box center [251, 36] width 80 height 8
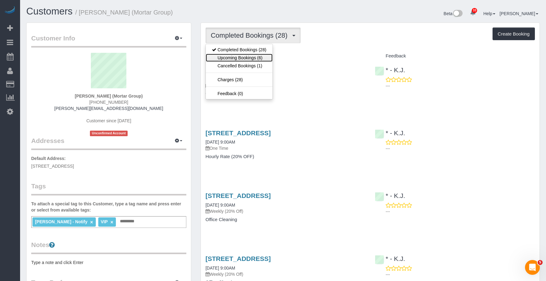
click at [244, 59] on link "Upcoming Bookings (6)" at bounding box center [239, 58] width 67 height 8
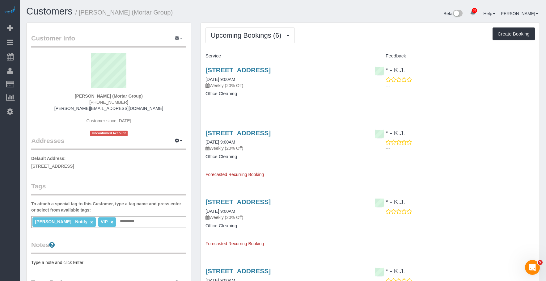
click at [310, 107] on div "346 Metropolitan Ave, 2nd Floor, Brooklyn, NY 11211 10/09/2025 9:00AM Weekly (2…" at bounding box center [285, 85] width 169 height 48
click at [268, 89] on p "Weekly (20% Off)" at bounding box center [285, 85] width 160 height 6
drag, startPoint x: 319, startPoint y: 50, endPoint x: 313, endPoint y: 57, distance: 8.7
click at [319, 50] on div "Upcoming Bookings (6) Completed Bookings (28) Upcoming Bookings (6) Cancelled B…" at bounding box center [370, 248] width 338 height 451
click at [291, 89] on p "Weekly (20% Off)" at bounding box center [285, 85] width 160 height 6
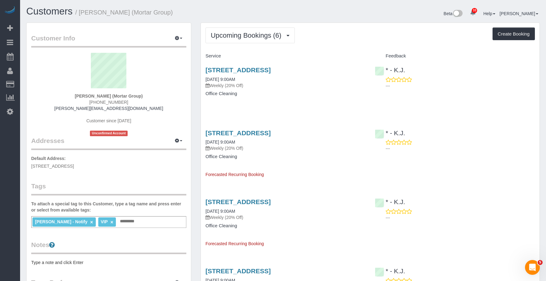
drag, startPoint x: 82, startPoint y: 13, endPoint x: 173, endPoint y: 9, distance: 91.5
click at [173, 9] on h1 "Customers / Yaneizy Castillo (Mortar Group)" at bounding box center [152, 11] width 252 height 11
copy small "Yaneizy Castillo (Mortar Group)"
click at [292, 88] on div "346 Metropolitan Ave, 2nd Floor, Brooklyn, NY 11211 10/09/2025 9:00AM Weekly (2…" at bounding box center [285, 77] width 160 height 22
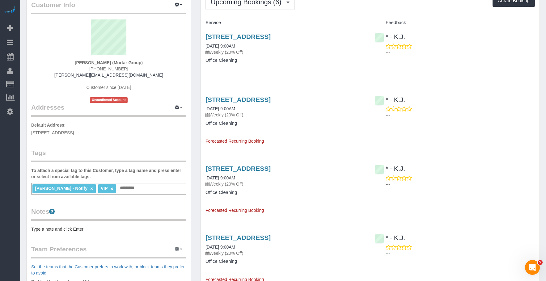
scroll to position [31, 0]
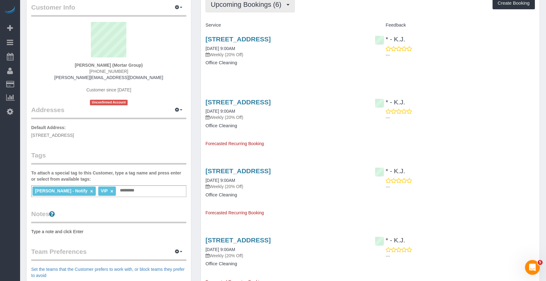
click at [243, 6] on span "Upcoming Bookings (6)" at bounding box center [248, 5] width 74 height 8
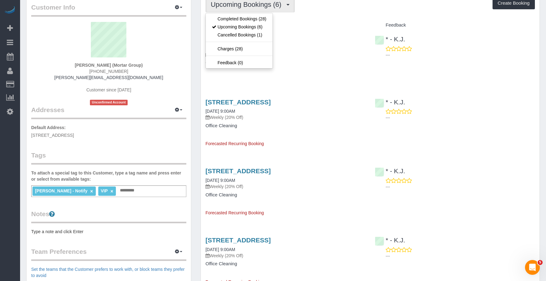
click at [309, 56] on div "346 Metropolitan Ave, 2nd Floor, Brooklyn, NY 11211 10/09/2025 9:00AM Weekly (2…" at bounding box center [285, 47] width 160 height 22
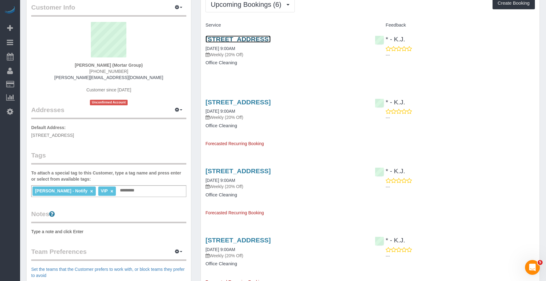
click at [271, 39] on link "346 Metropolitan Ave, 2nd Floor, Brooklyn, NY 11211" at bounding box center [237, 39] width 65 height 7
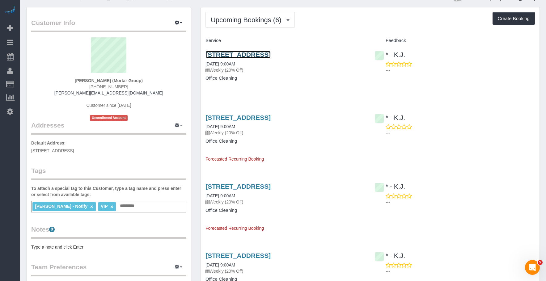
scroll to position [0, 0]
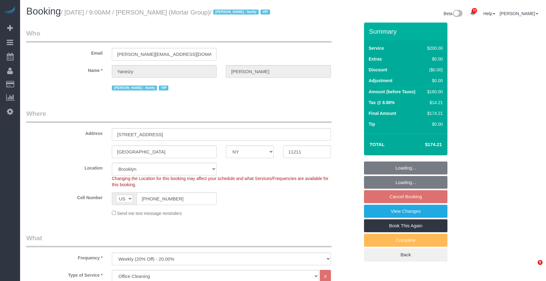
select select "NY"
select select "150"
select select "string:stripe-pm_1RNxVG4VGloSiKo7QUT6i4DB"
select select "spot2"
select select "number:56"
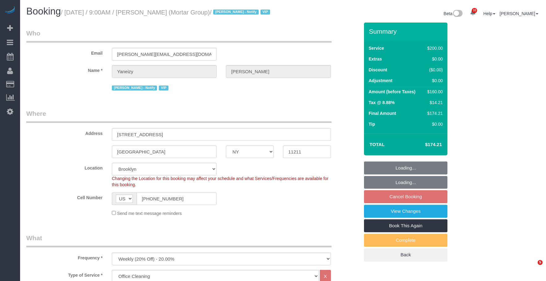
select select "number:79"
select select "number:15"
select select "number:7"
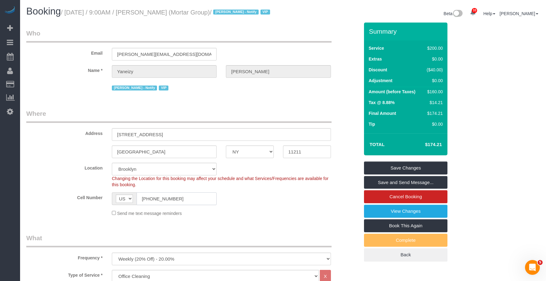
click at [188, 205] on input "[PHONE_NUMBER]" at bounding box center [177, 198] width 80 height 13
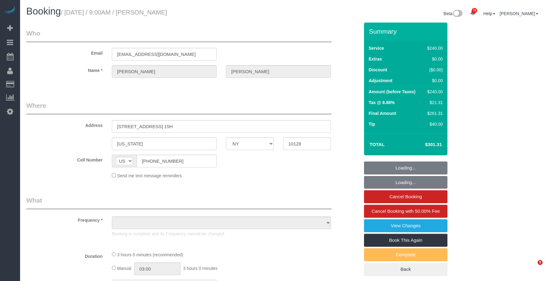
select select "NY"
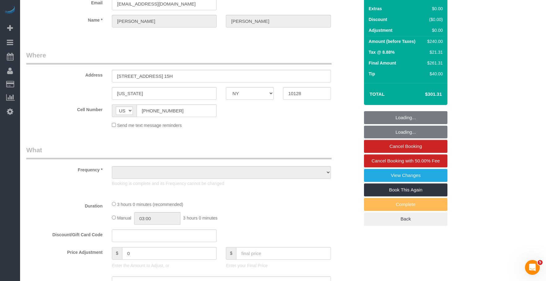
select select "180"
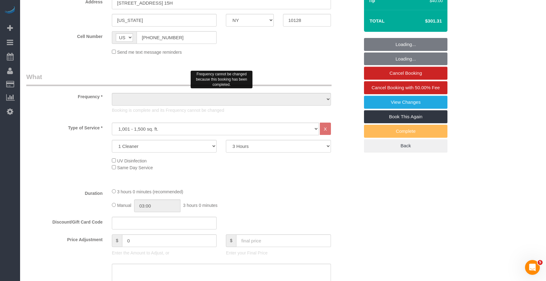
select select "object:929"
select select "string:stripe-pm_1PaJZF4VGloSiKo7AEZrGiWw"
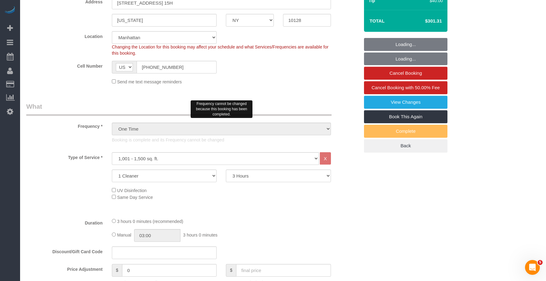
select select "object:1475"
select select "spot1"
select select "number:89"
select select "number:90"
select select "number:15"
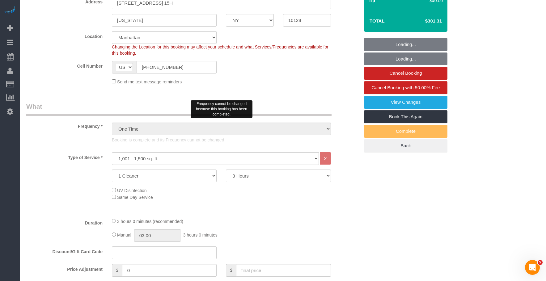
select select "number:6"
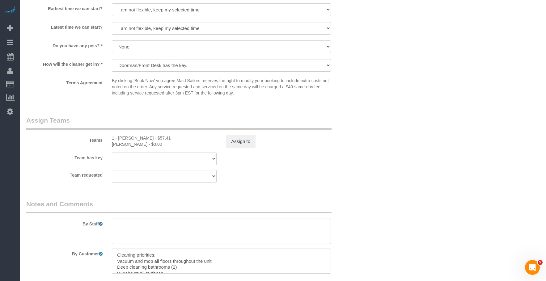
scroll to position [649, 0]
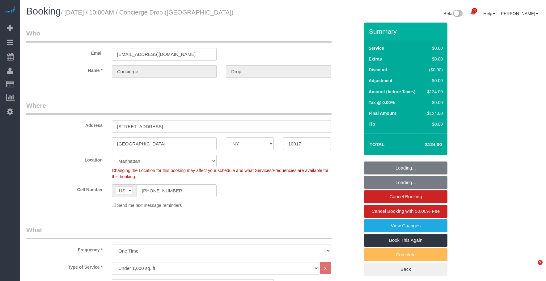
select select "NY"
select select "number:89"
select select "number:90"
select select "number:15"
select select "number:7"
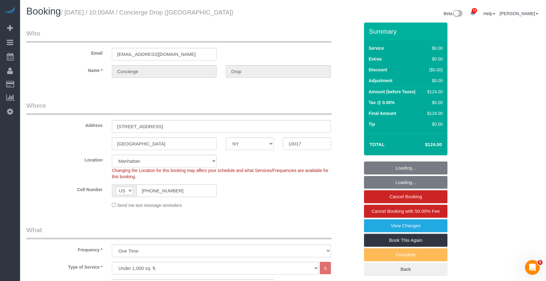
select select "spot1"
select select "1"
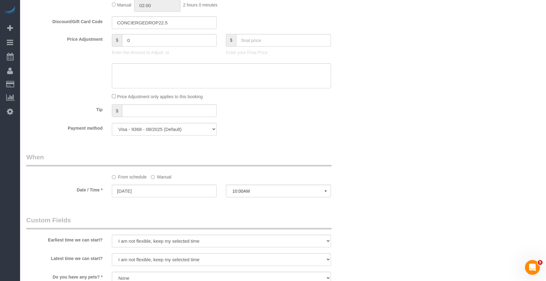
scroll to position [587, 0]
